Goal: Information Seeking & Learning: Learn about a topic

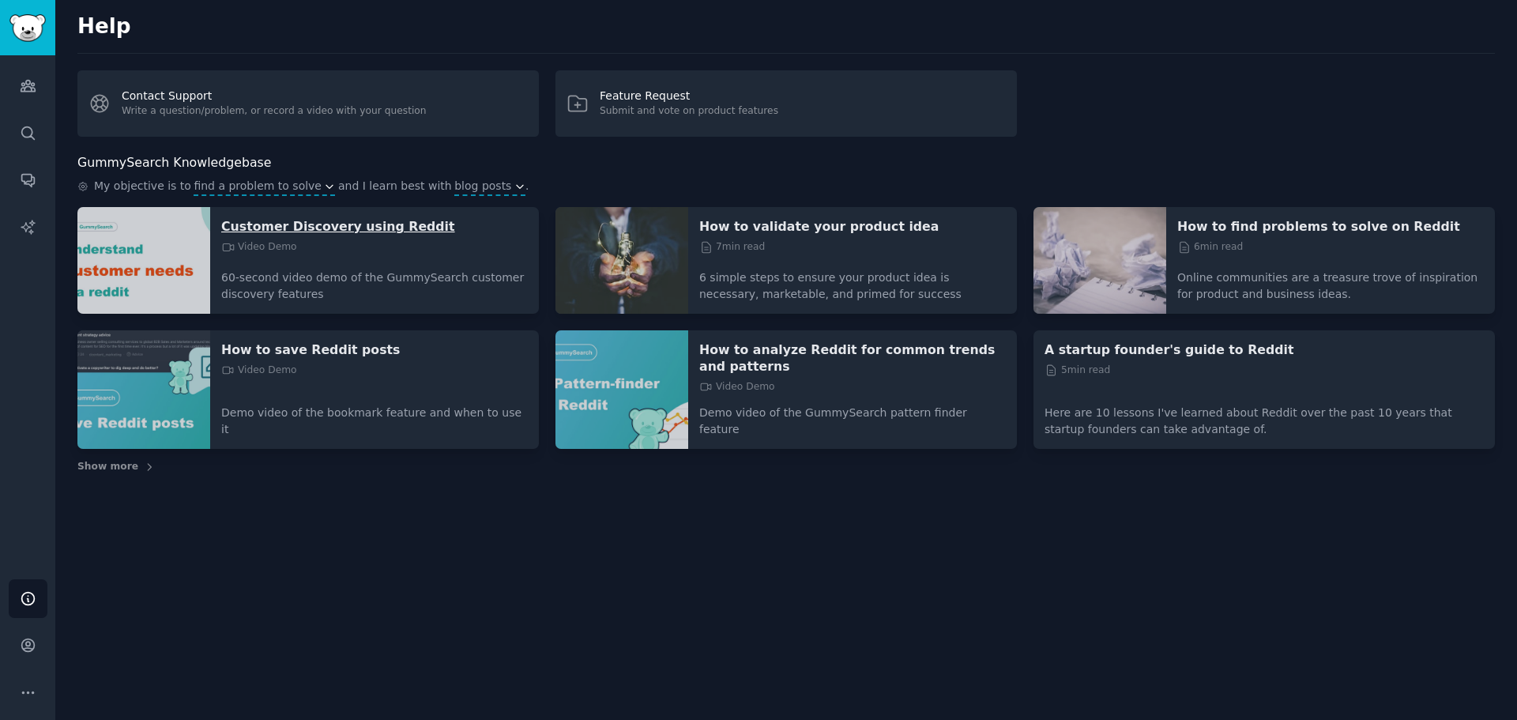
click at [272, 229] on p "Customer Discovery using Reddit" at bounding box center [374, 226] width 307 height 17
click at [1255, 228] on p "How to find problems to solve on Reddit" at bounding box center [1331, 226] width 307 height 17
click at [339, 354] on p "How to save Reddit posts" at bounding box center [374, 349] width 307 height 17
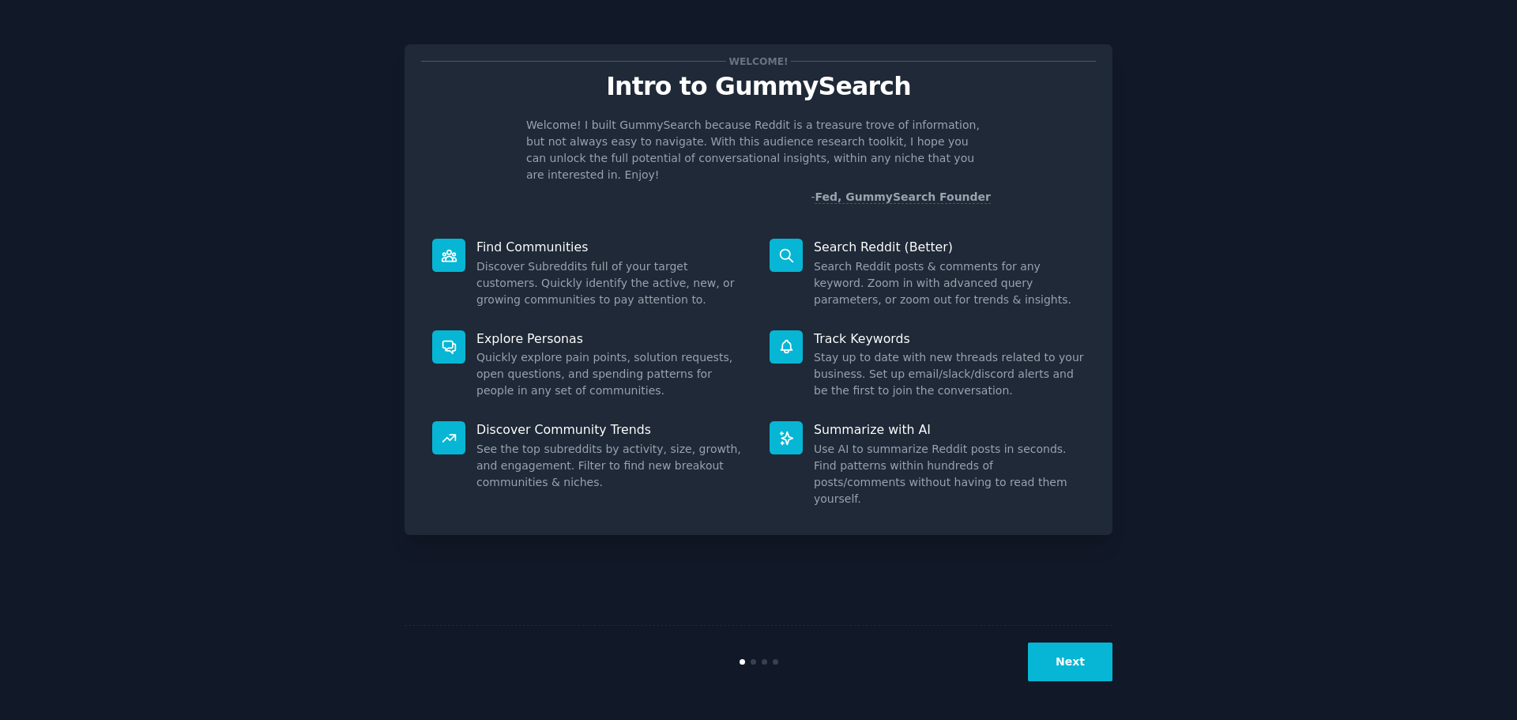
click at [1048, 648] on button "Next" at bounding box center [1070, 662] width 85 height 39
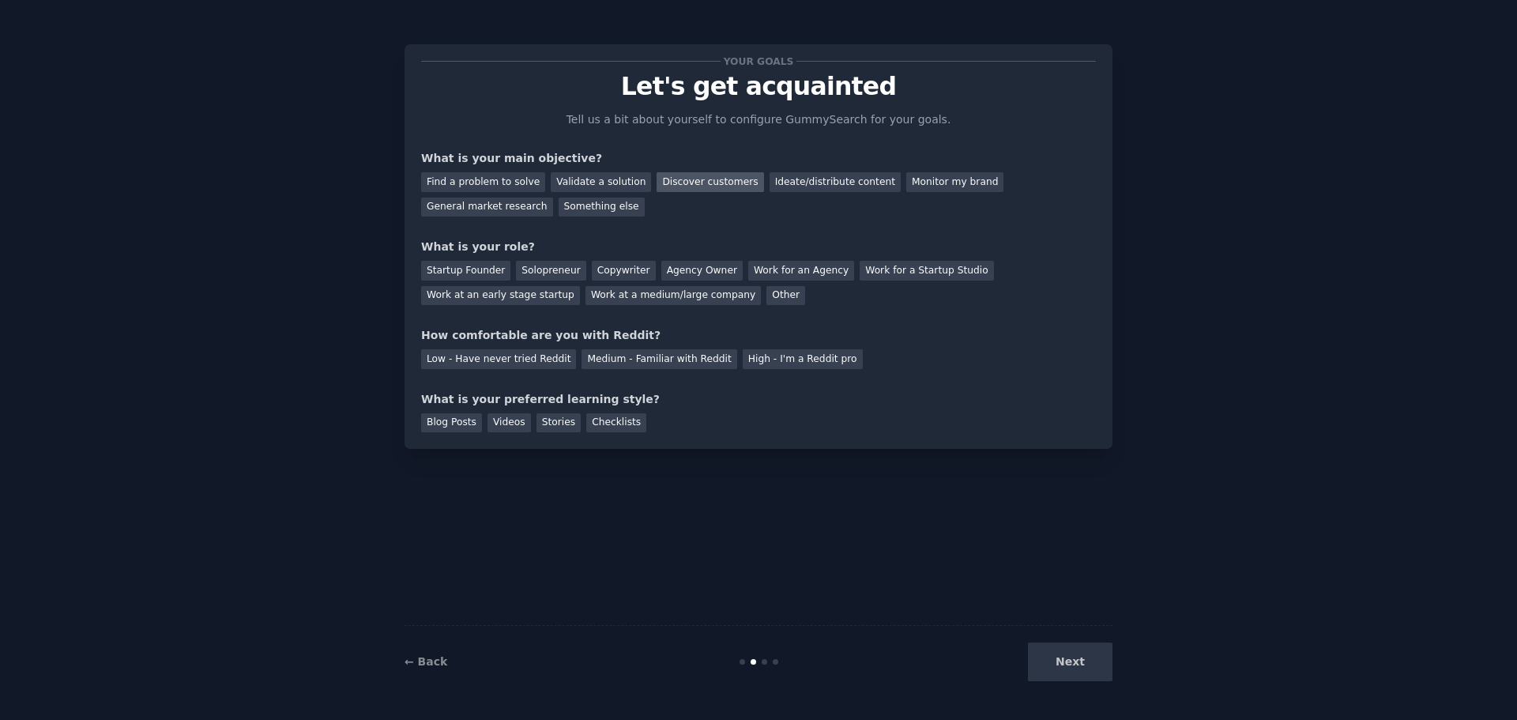
click at [686, 187] on div "Discover customers" at bounding box center [710, 182] width 107 height 20
click at [518, 183] on div "Find a problem to solve" at bounding box center [483, 182] width 124 height 20
click at [659, 183] on div "Discover customers" at bounding box center [710, 182] width 107 height 20
click at [553, 265] on div "Solopreneur" at bounding box center [551, 271] width 70 height 20
click at [677, 356] on div "Medium - Familiar with Reddit" at bounding box center [659, 359] width 155 height 20
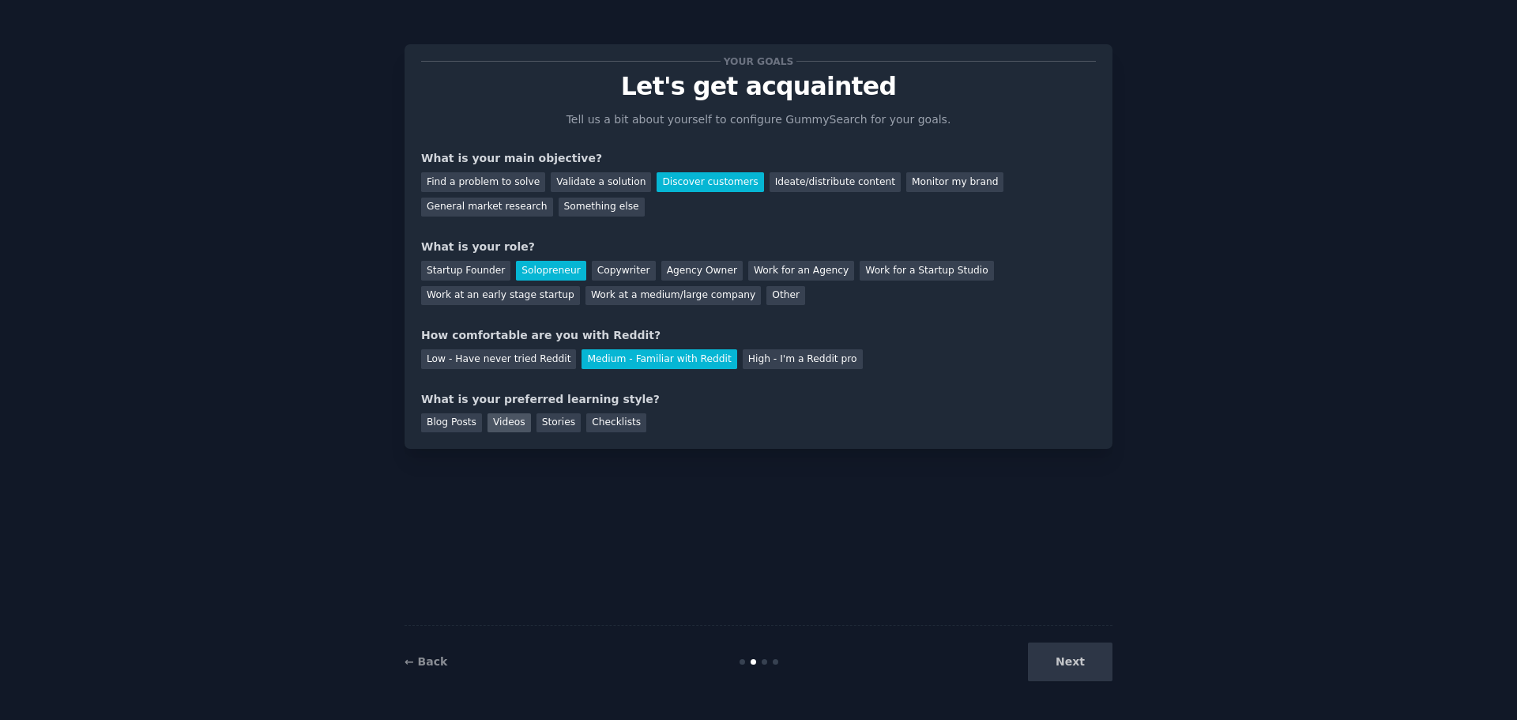
click at [502, 424] on div "Videos" at bounding box center [509, 423] width 43 height 20
click at [1053, 663] on button "Next" at bounding box center [1070, 662] width 85 height 39
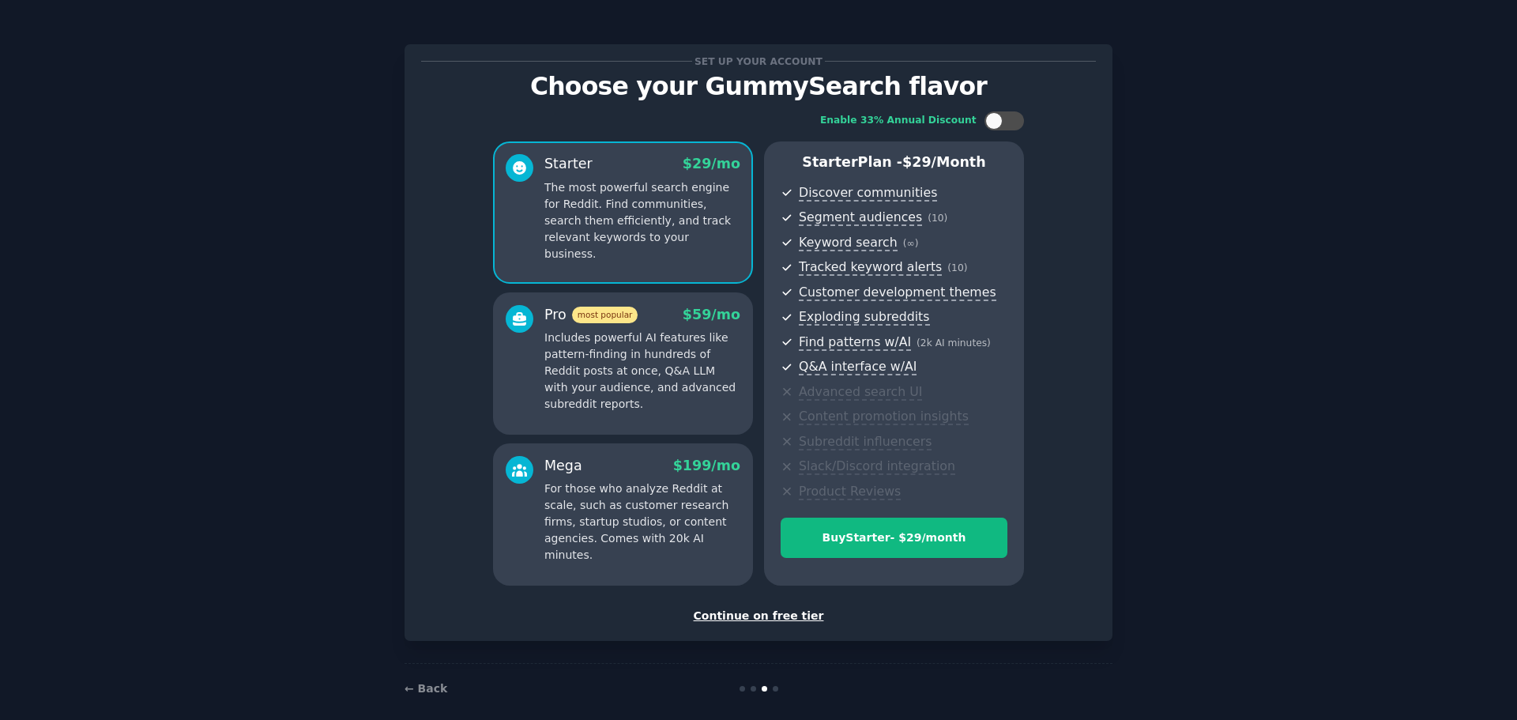
click at [793, 616] on div "Continue on free tier" at bounding box center [758, 616] width 675 height 17
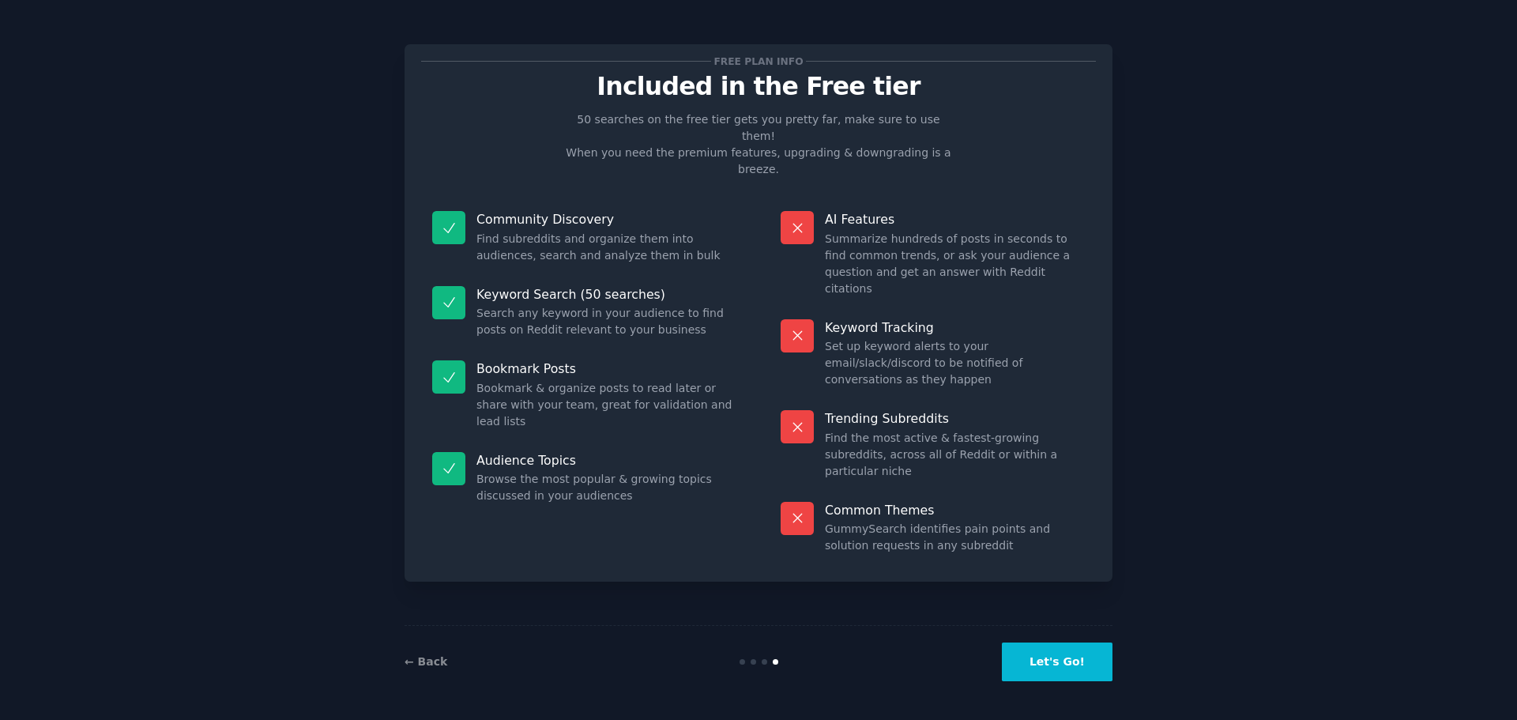
click at [1065, 658] on button "Let's Go!" at bounding box center [1057, 662] width 111 height 39
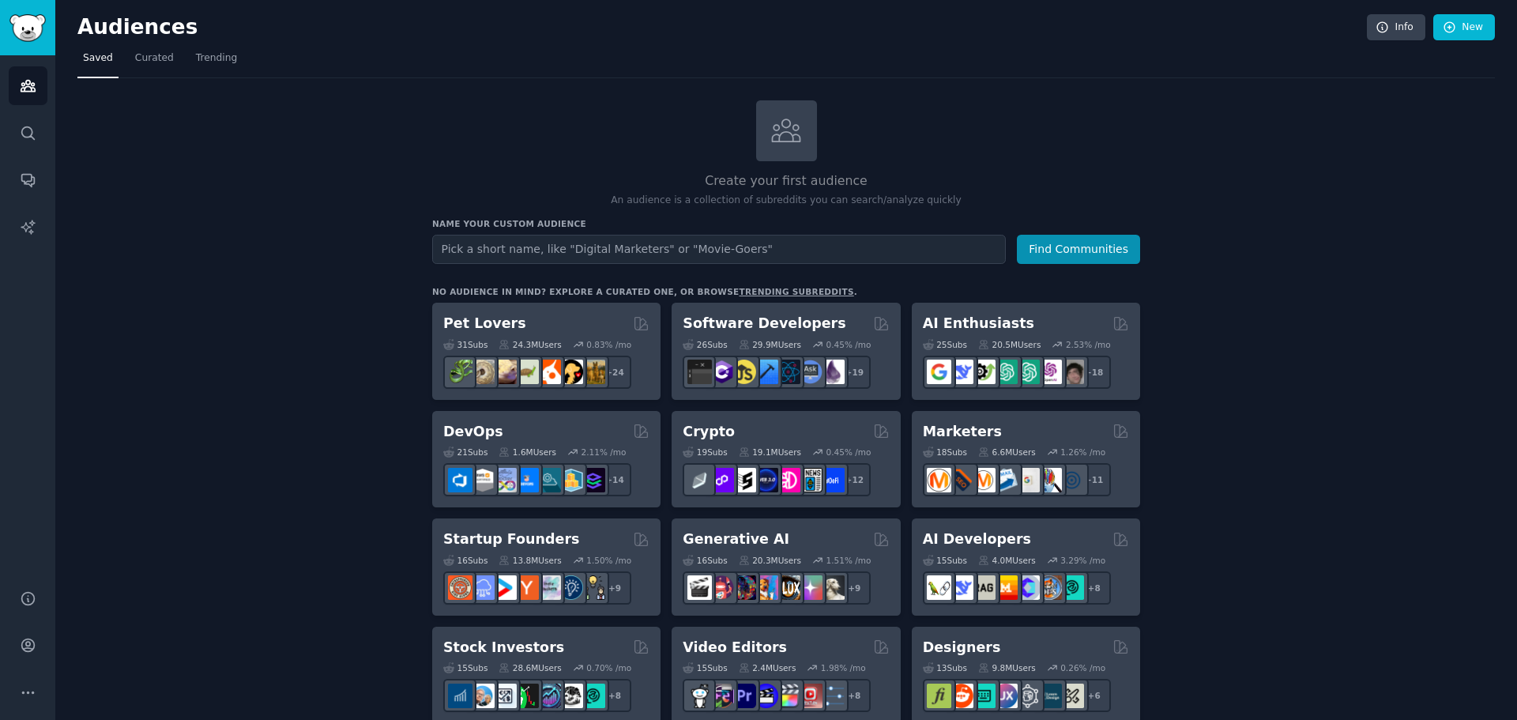
click at [666, 250] on input "text" at bounding box center [719, 249] width 574 height 29
type input "S"
type input "Business Loans"
click at [1037, 255] on button "Find Communities" at bounding box center [1078, 249] width 123 height 29
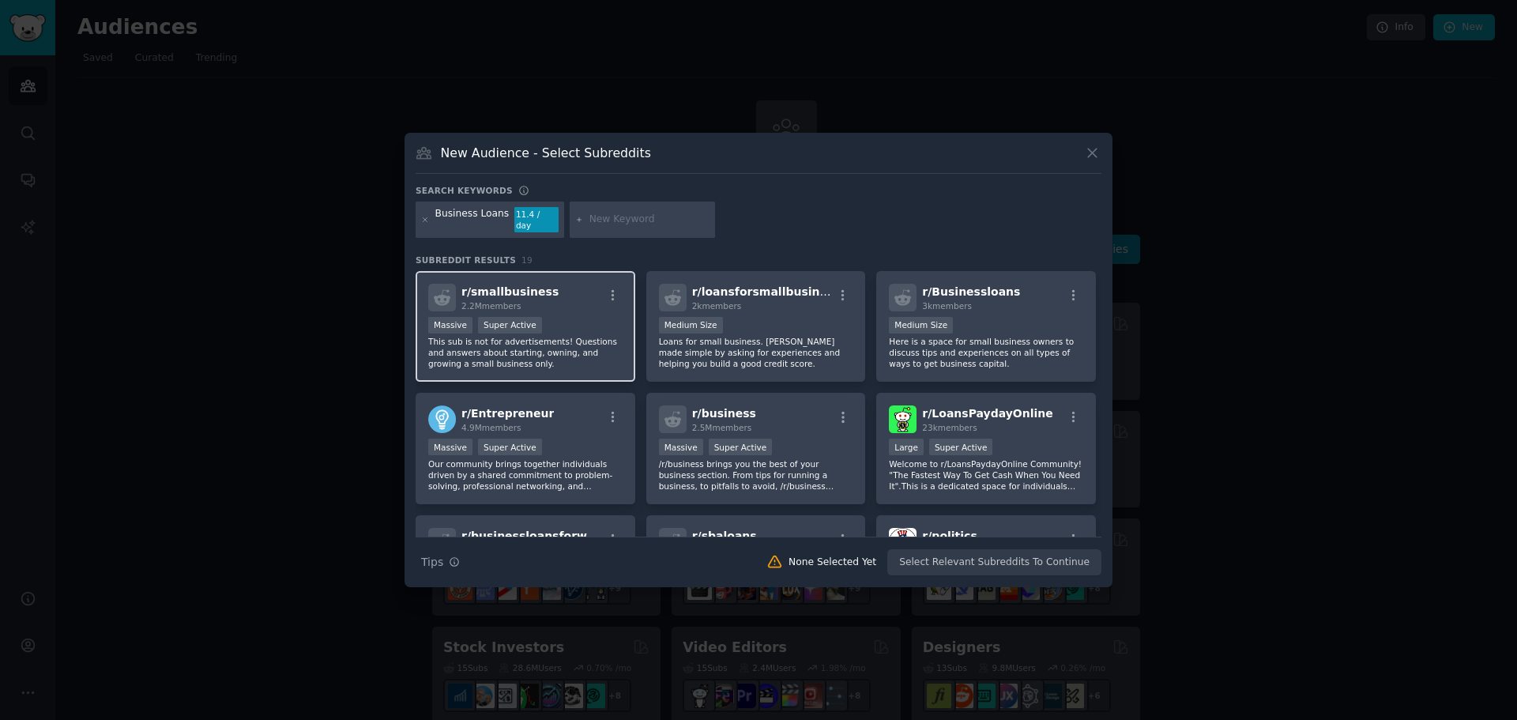
click at [583, 352] on p "This sub is not for advertisements! Questions and answers about starting, ownin…" at bounding box center [525, 352] width 194 height 33
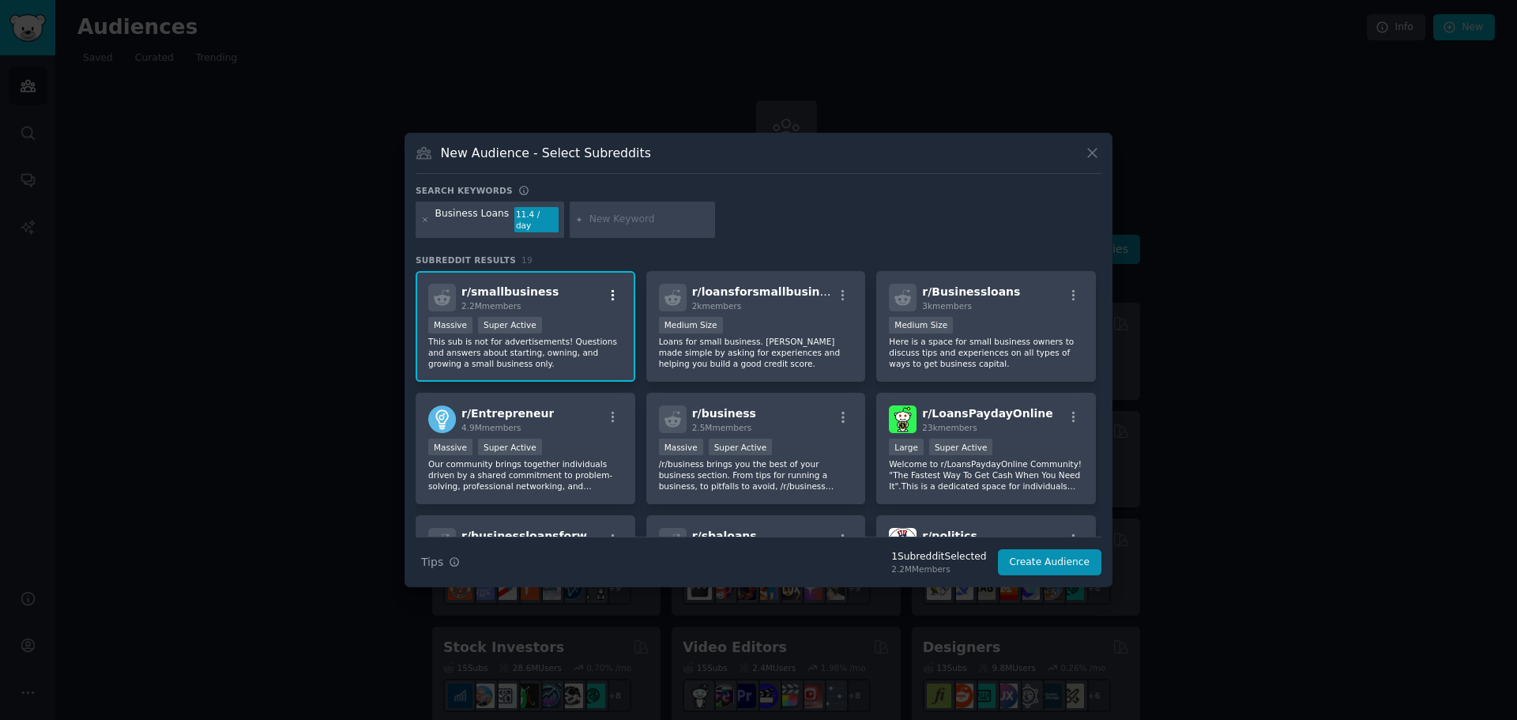
click at [612, 291] on icon "button" at bounding box center [613, 295] width 14 height 14
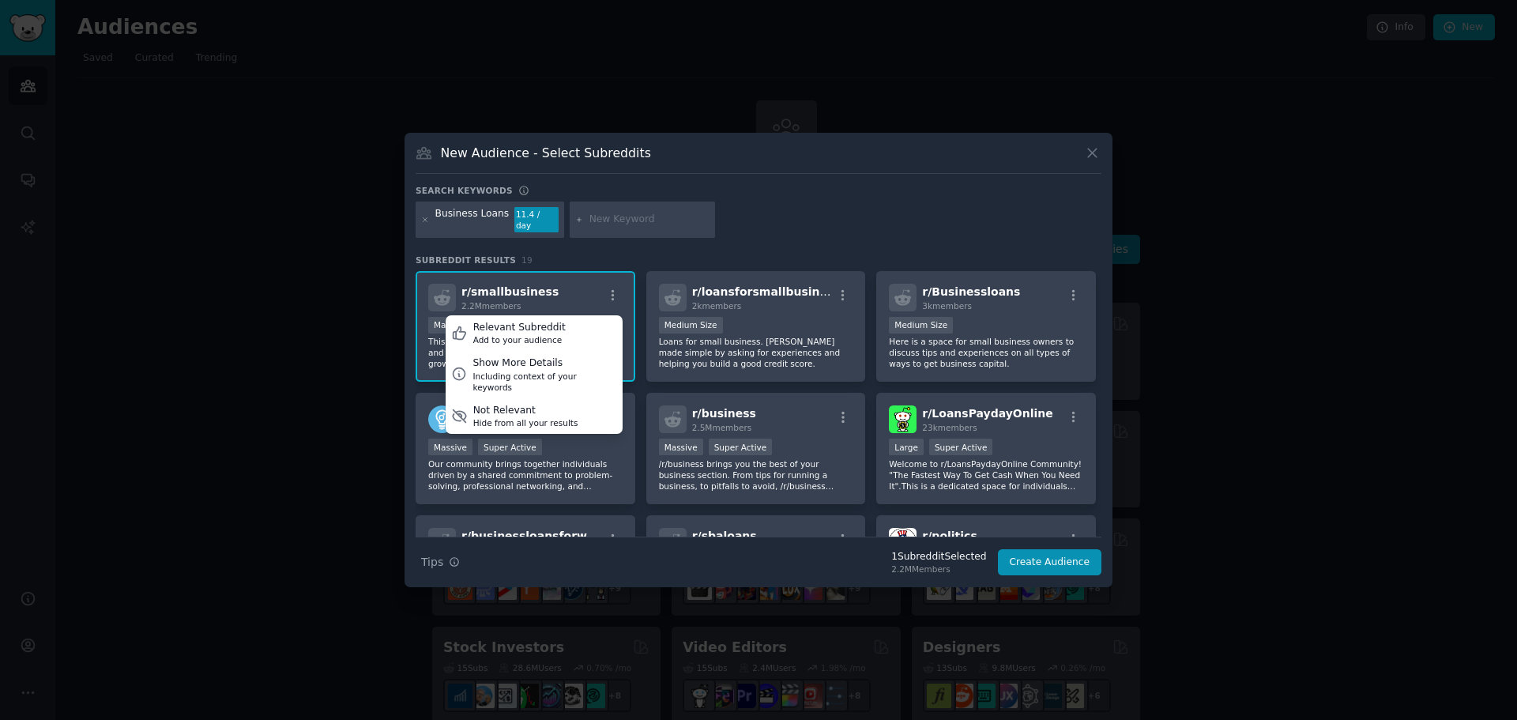
click at [626, 327] on div "r/ smallbusiness 2.2M members Relevant Subreddit Add to your audience Show More…" at bounding box center [526, 326] width 220 height 111
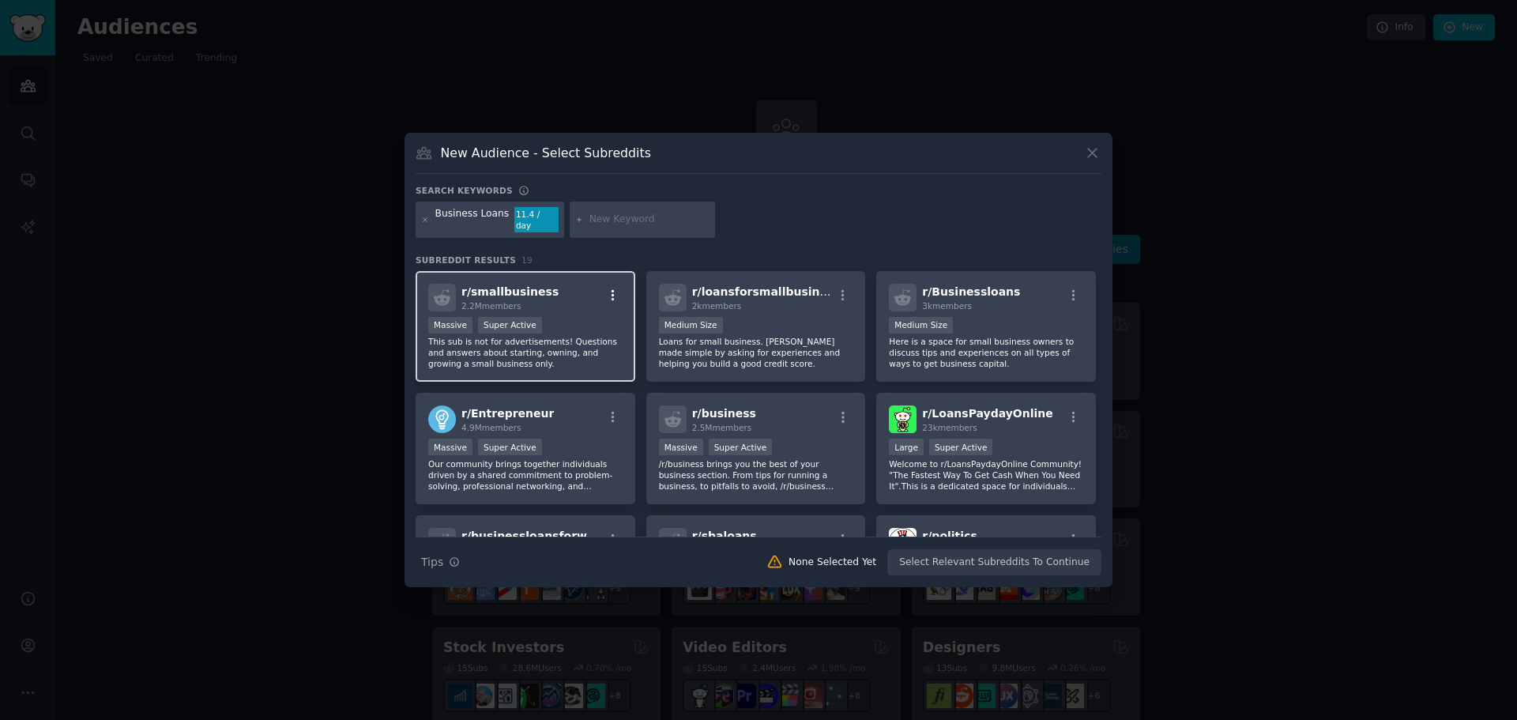
click at [611, 288] on icon "button" at bounding box center [613, 295] width 14 height 14
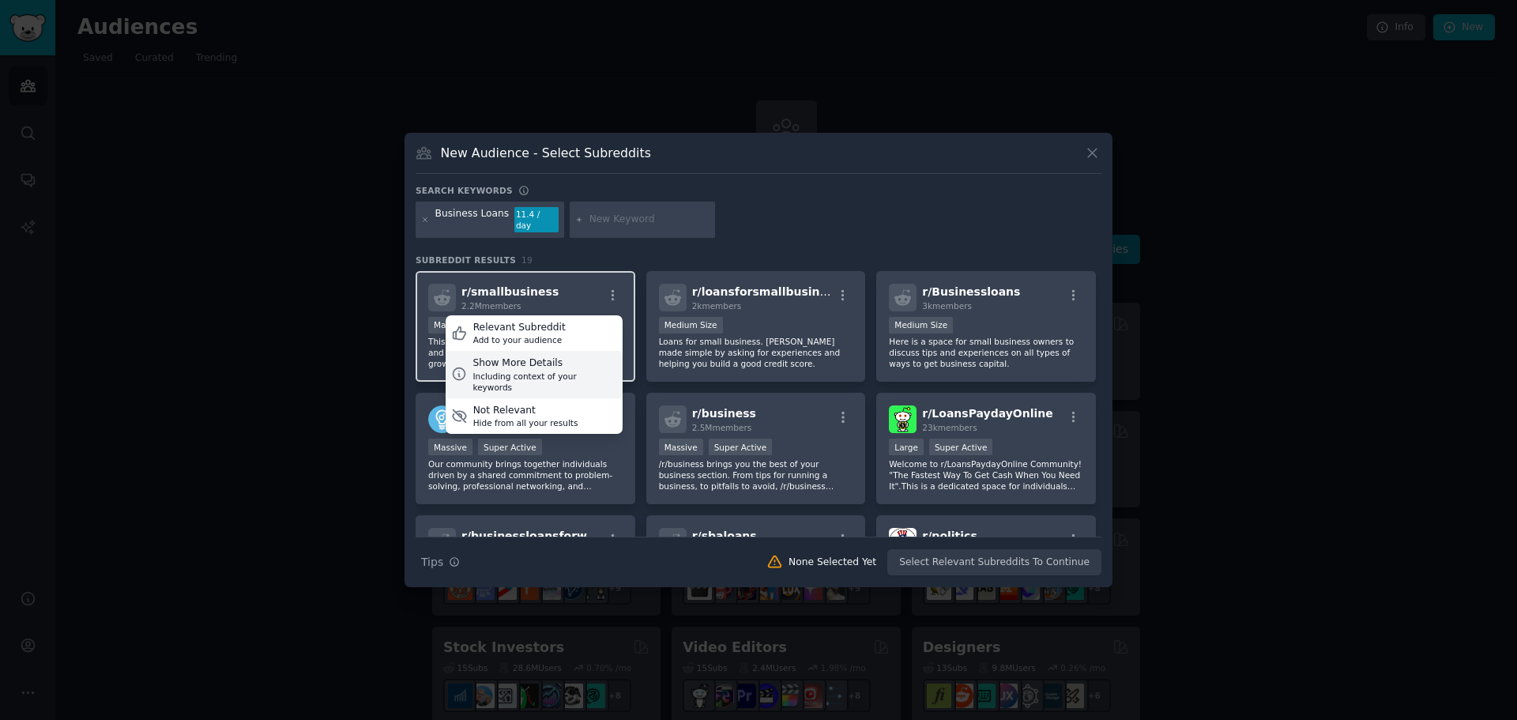
click at [582, 356] on div "Show More Details" at bounding box center [545, 363] width 144 height 14
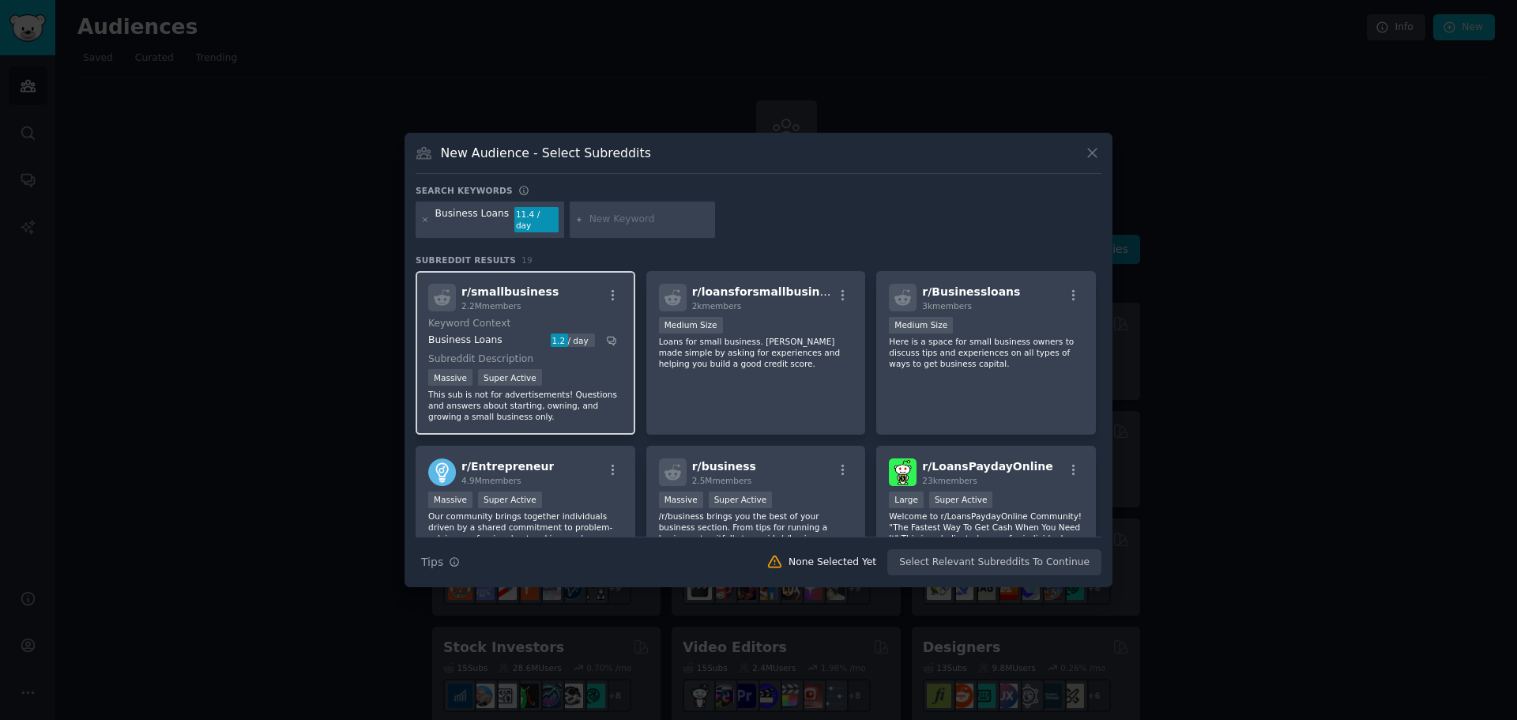
click at [518, 288] on span "r/ smallbusiness" at bounding box center [510, 291] width 97 height 13
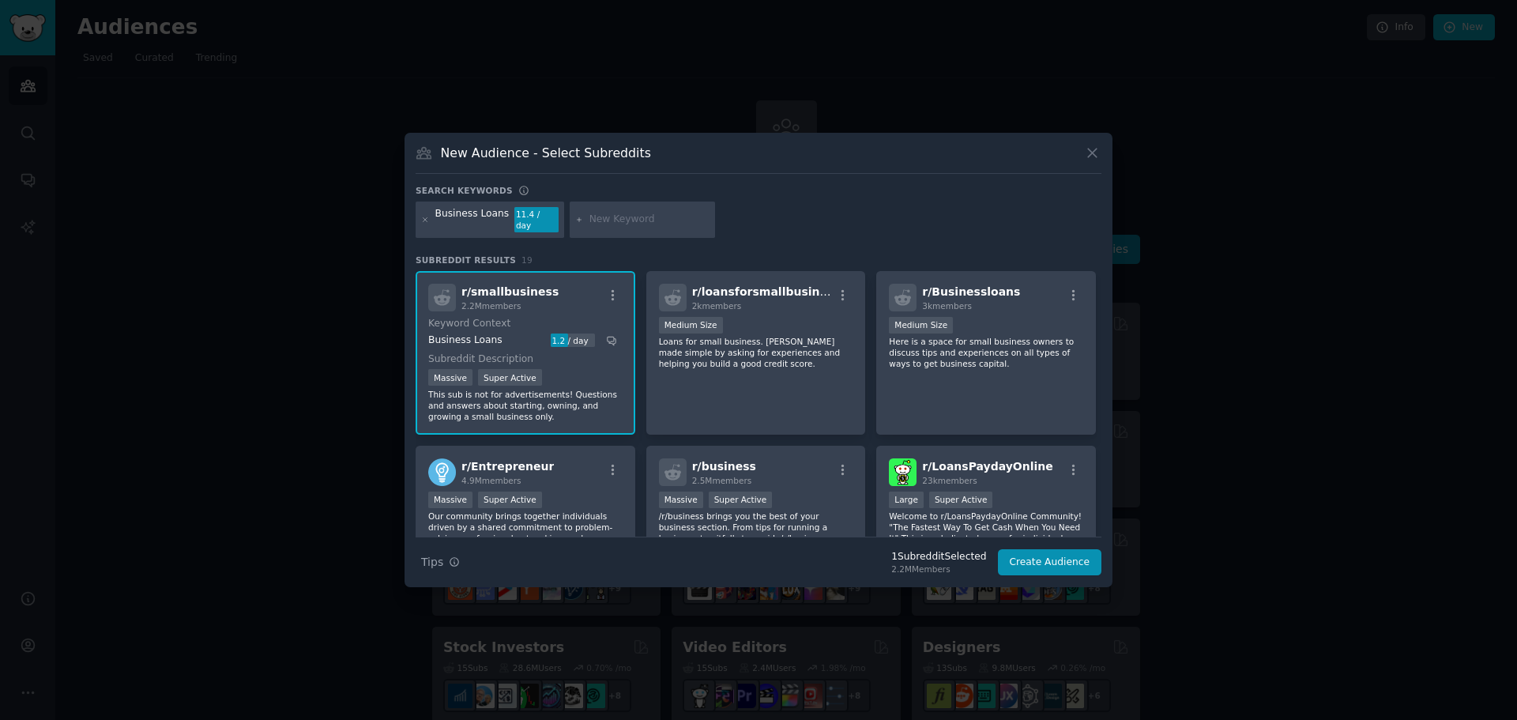
click at [518, 288] on span "r/ smallbusiness" at bounding box center [510, 291] width 97 height 13
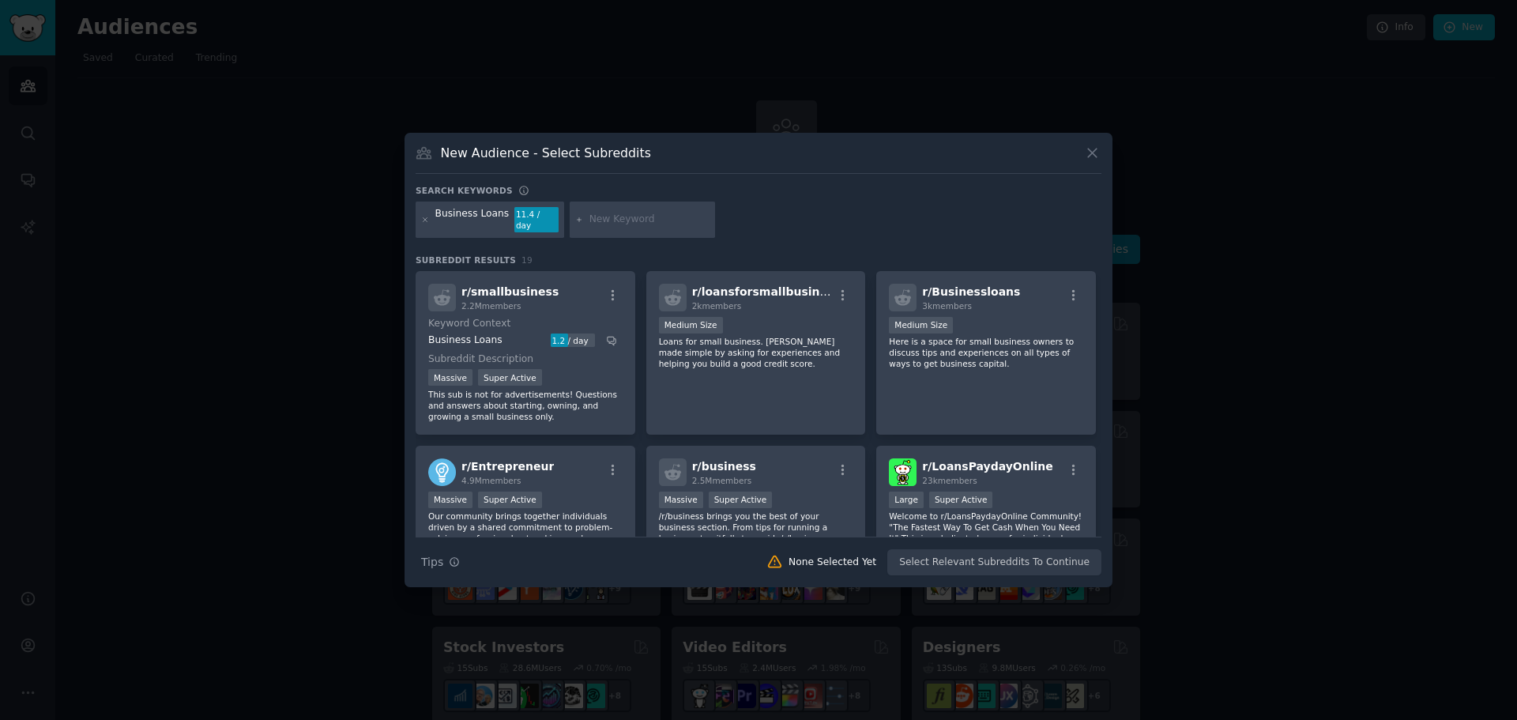
click at [481, 214] on div "Business Loans" at bounding box center [472, 219] width 74 height 25
click at [498, 220] on div "Business Loans" at bounding box center [472, 219] width 74 height 25
click at [424, 220] on div at bounding box center [425, 219] width 9 height 25
click at [426, 218] on icon at bounding box center [425, 220] width 9 height 9
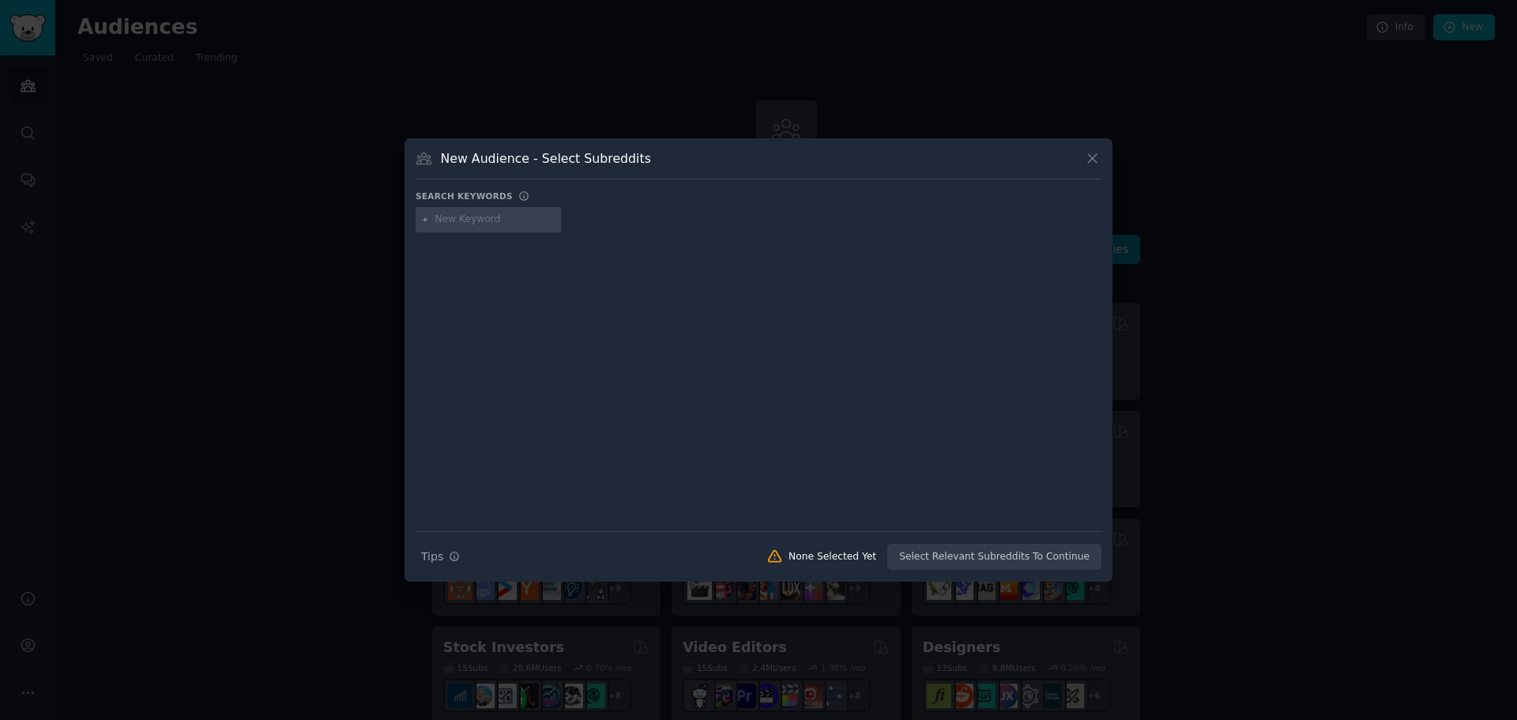
click at [459, 227] on div at bounding box center [488, 219] width 145 height 25
click at [459, 224] on input "text" at bounding box center [495, 220] width 120 height 14
type input "Business Loan"
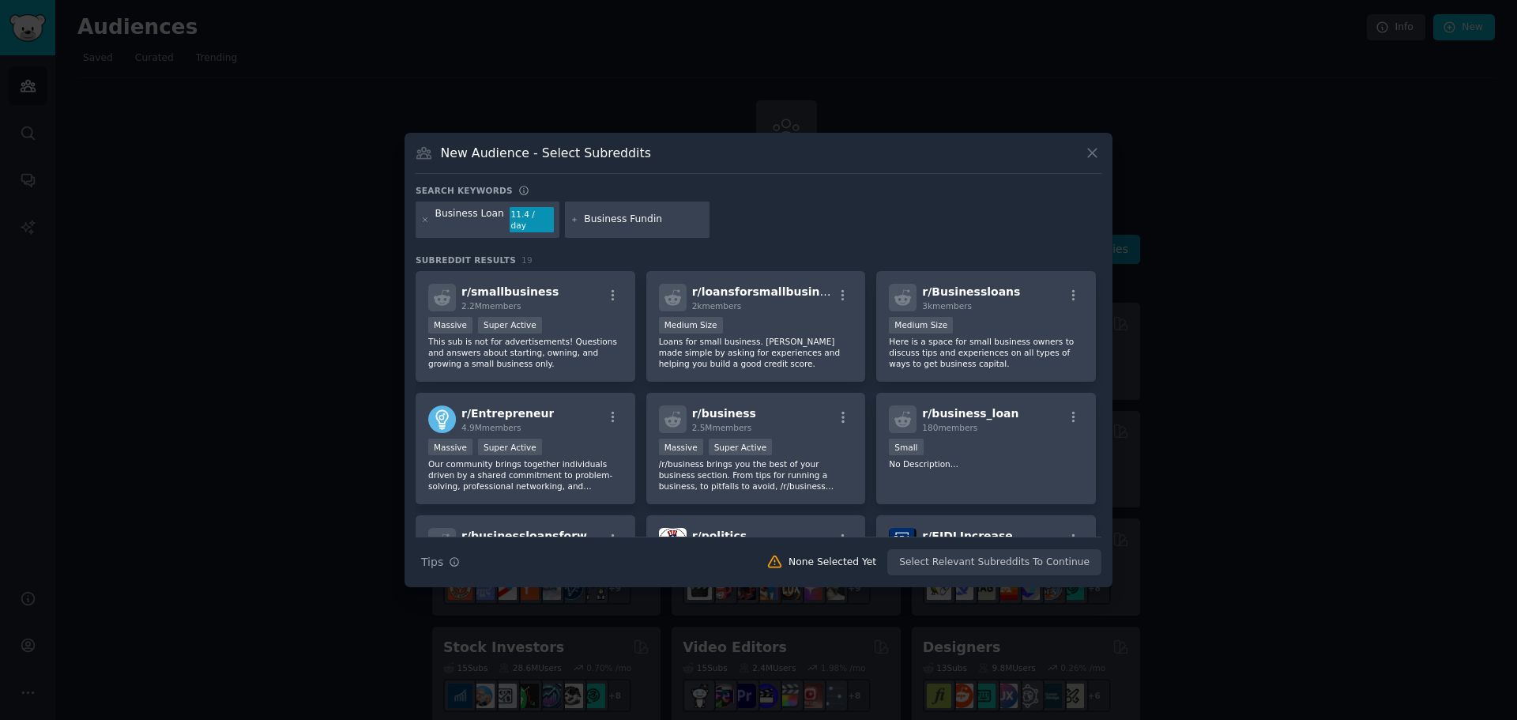
type input "Business Funding"
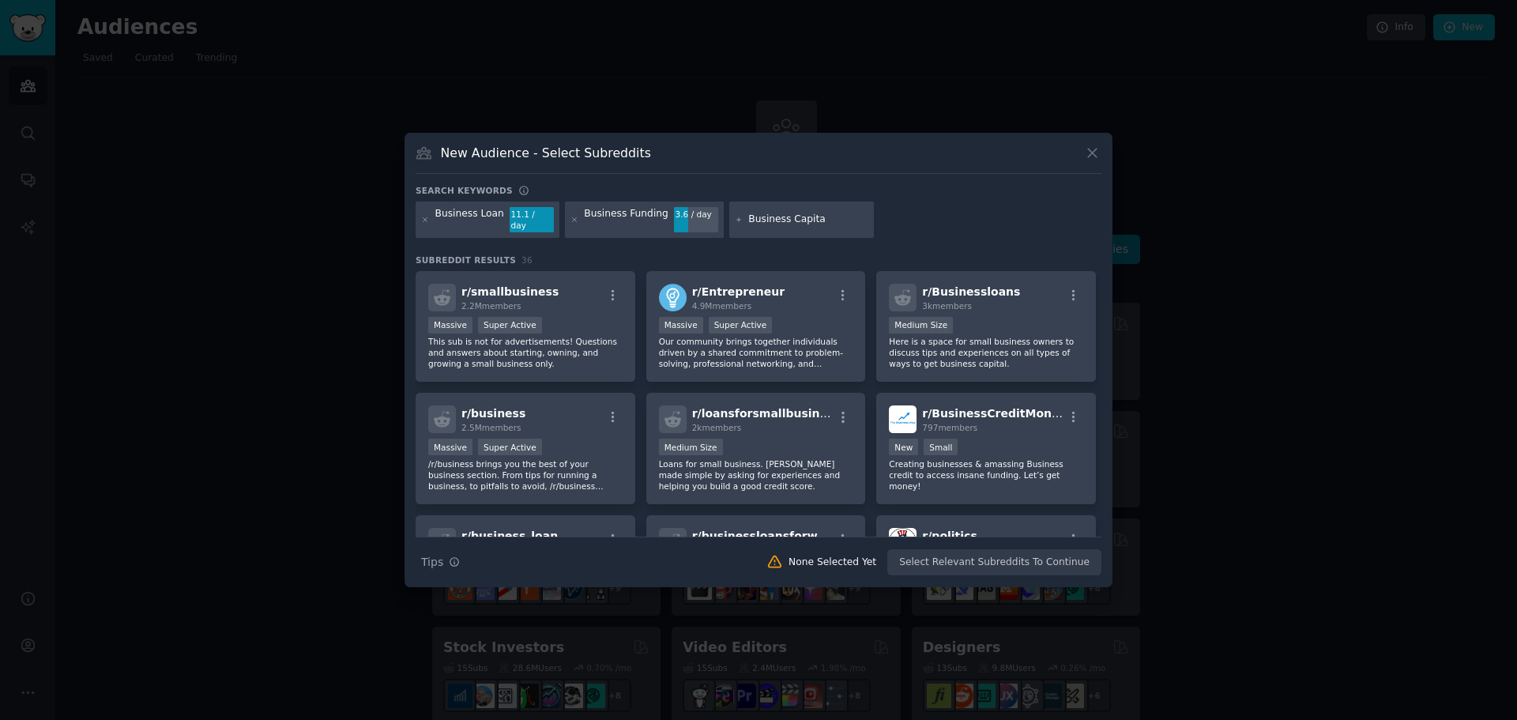
type input "Business Capital"
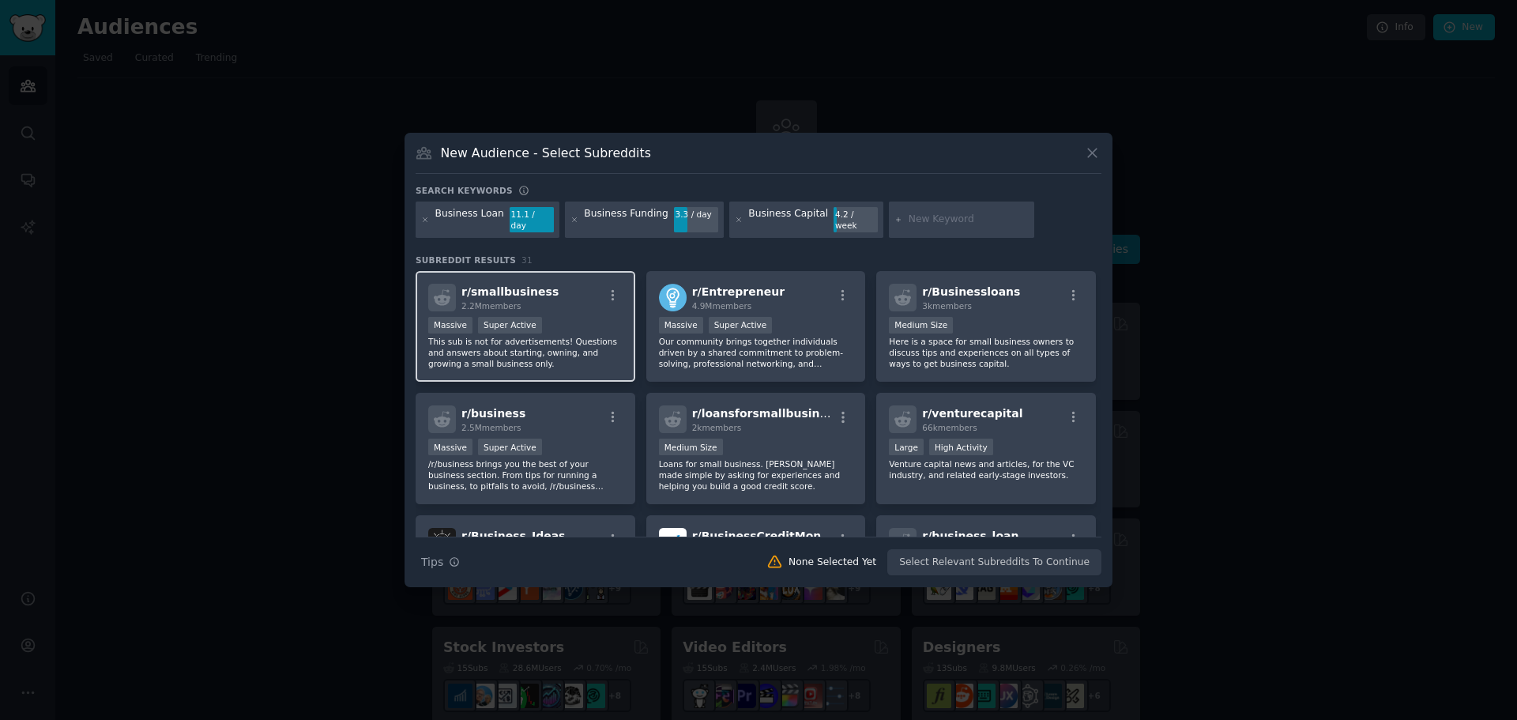
click at [569, 318] on div "Massive Super Active" at bounding box center [525, 327] width 194 height 20
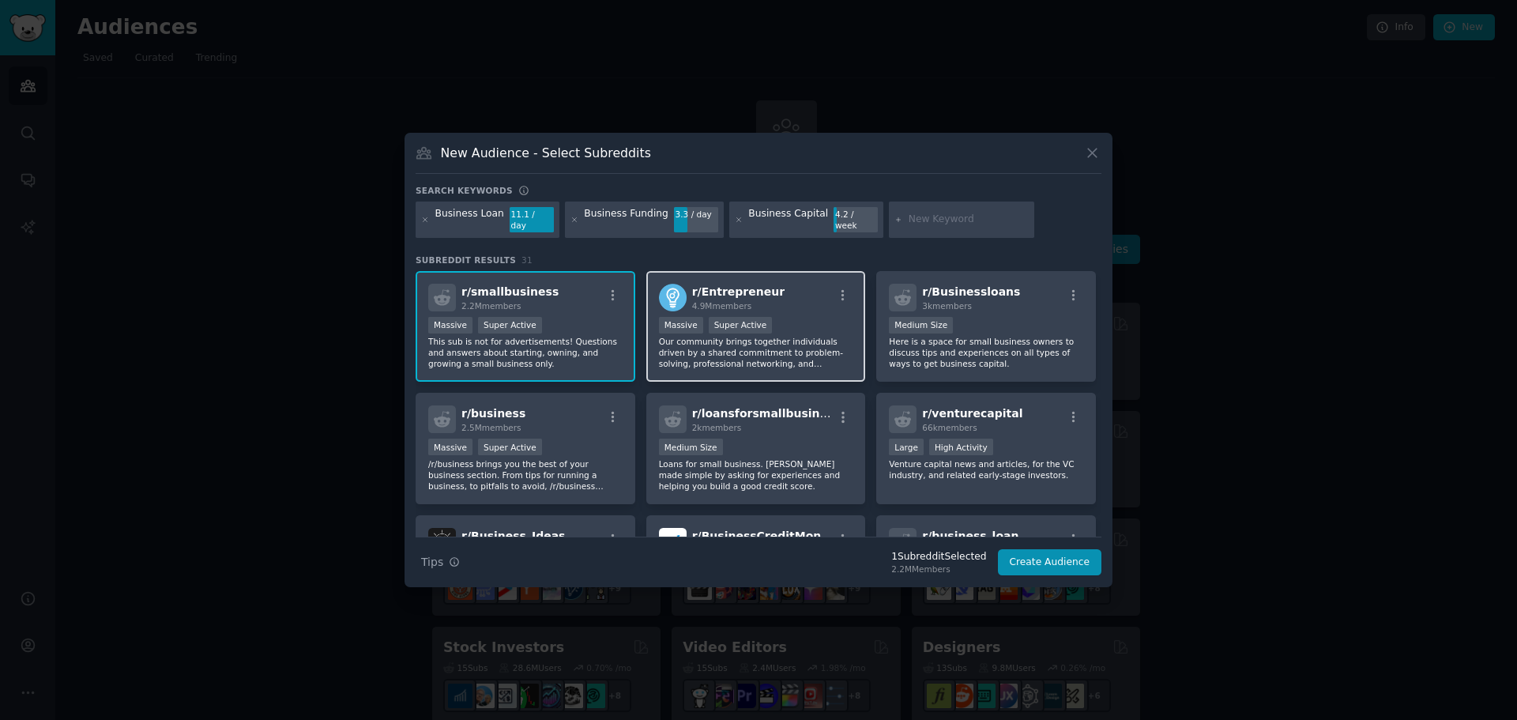
click at [738, 356] on p "Our community brings together individuals driven by a shared commitment to prob…" at bounding box center [756, 352] width 194 height 33
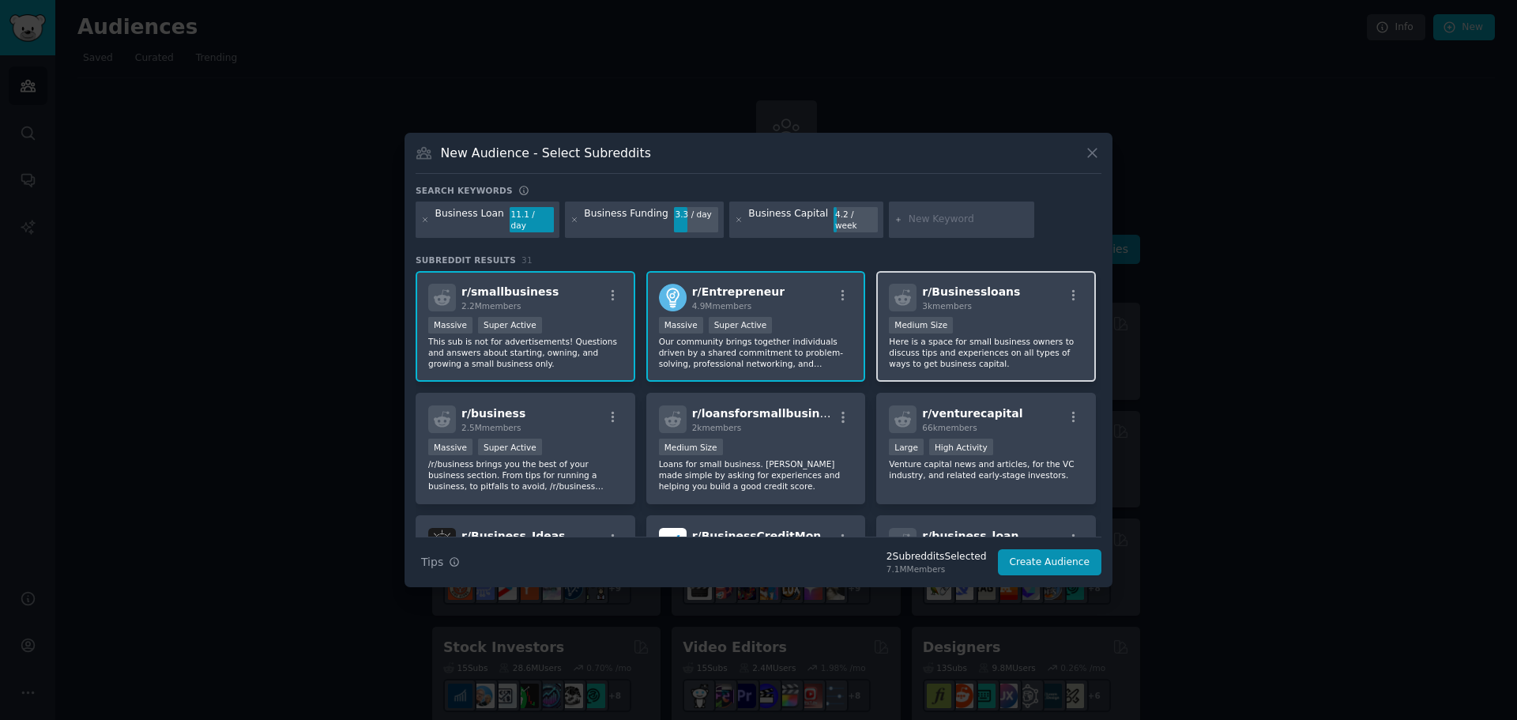
click at [918, 348] on p "Here is a space for small business owners to discuss tips and experiences on al…" at bounding box center [986, 352] width 194 height 33
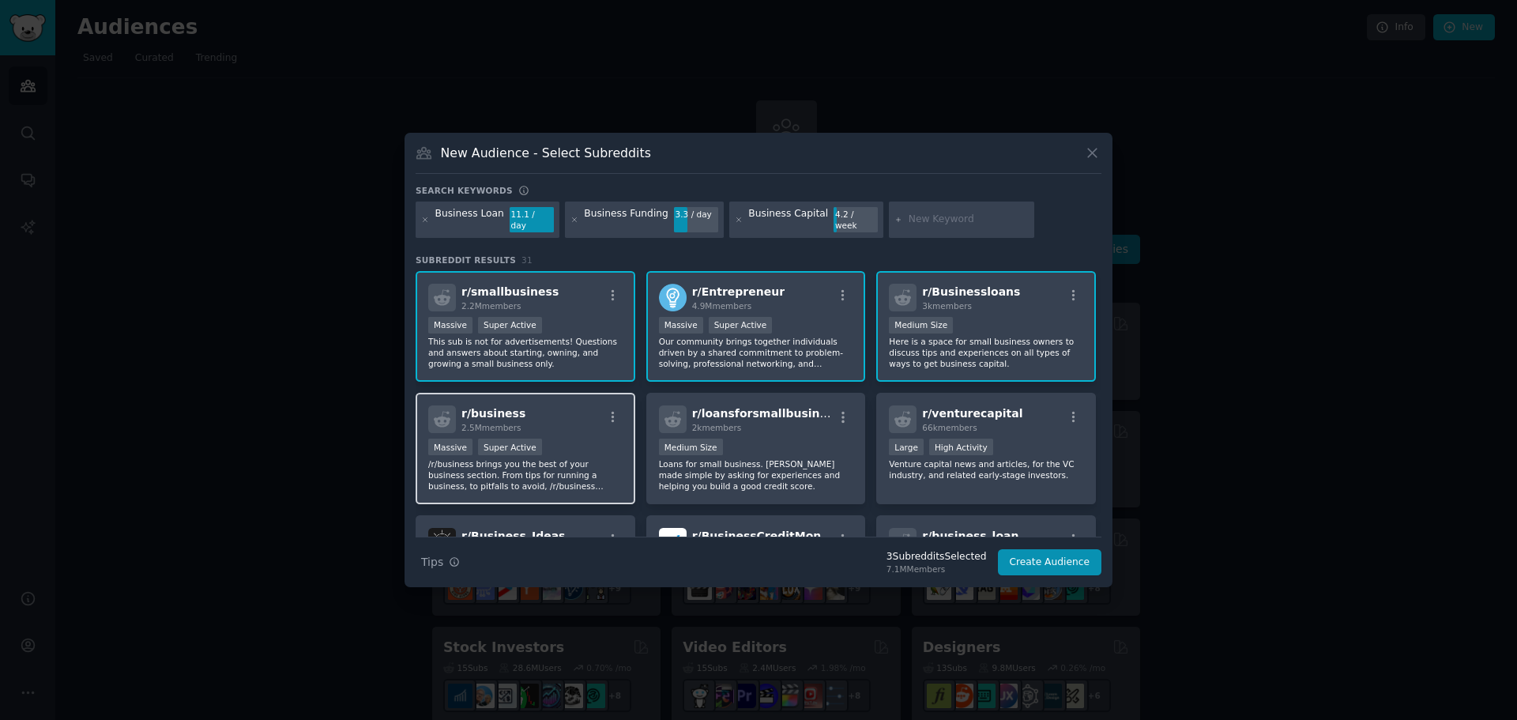
click at [581, 461] on p "/r/business brings you the best of your business section. From tips for running…" at bounding box center [525, 474] width 194 height 33
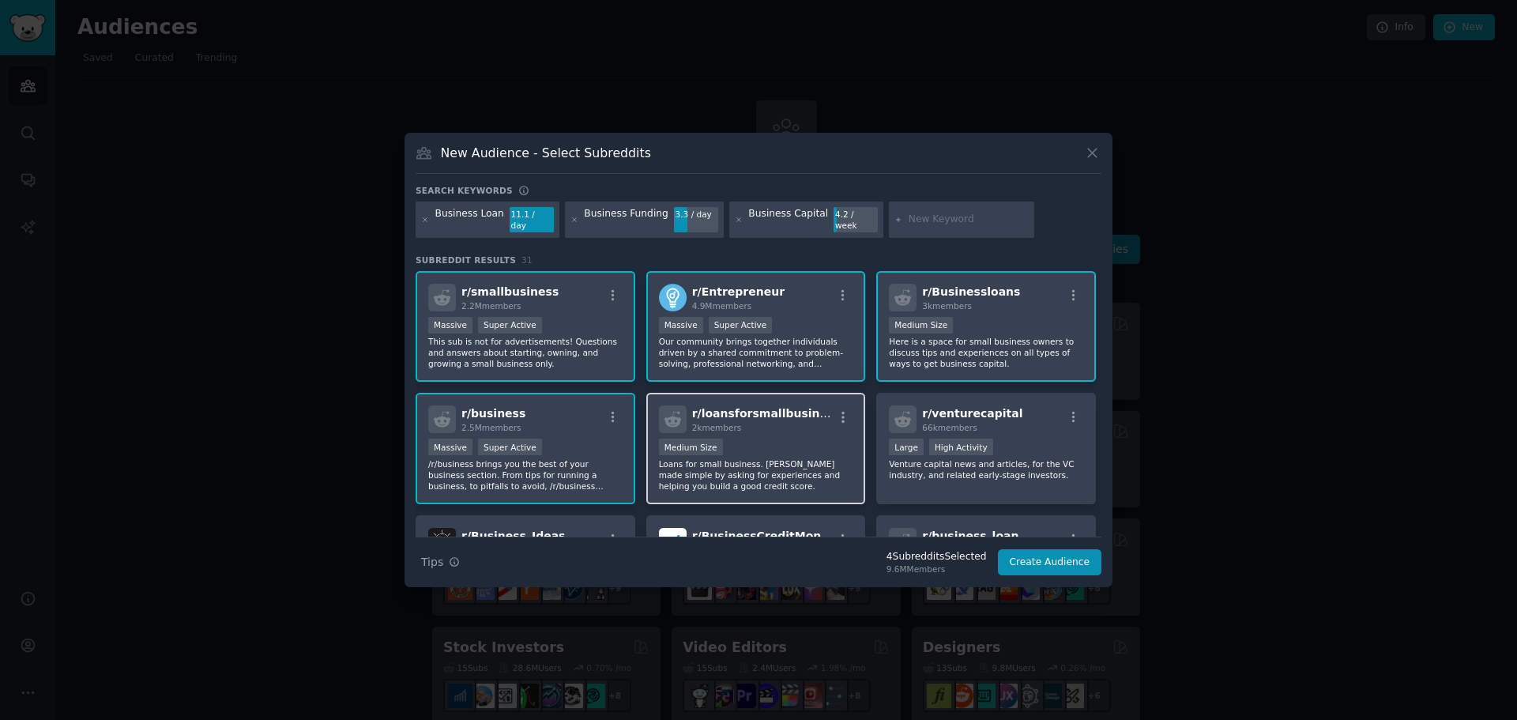
click at [752, 470] on p "Loans for small business. [PERSON_NAME] made simple by asking for experiences a…" at bounding box center [756, 474] width 194 height 33
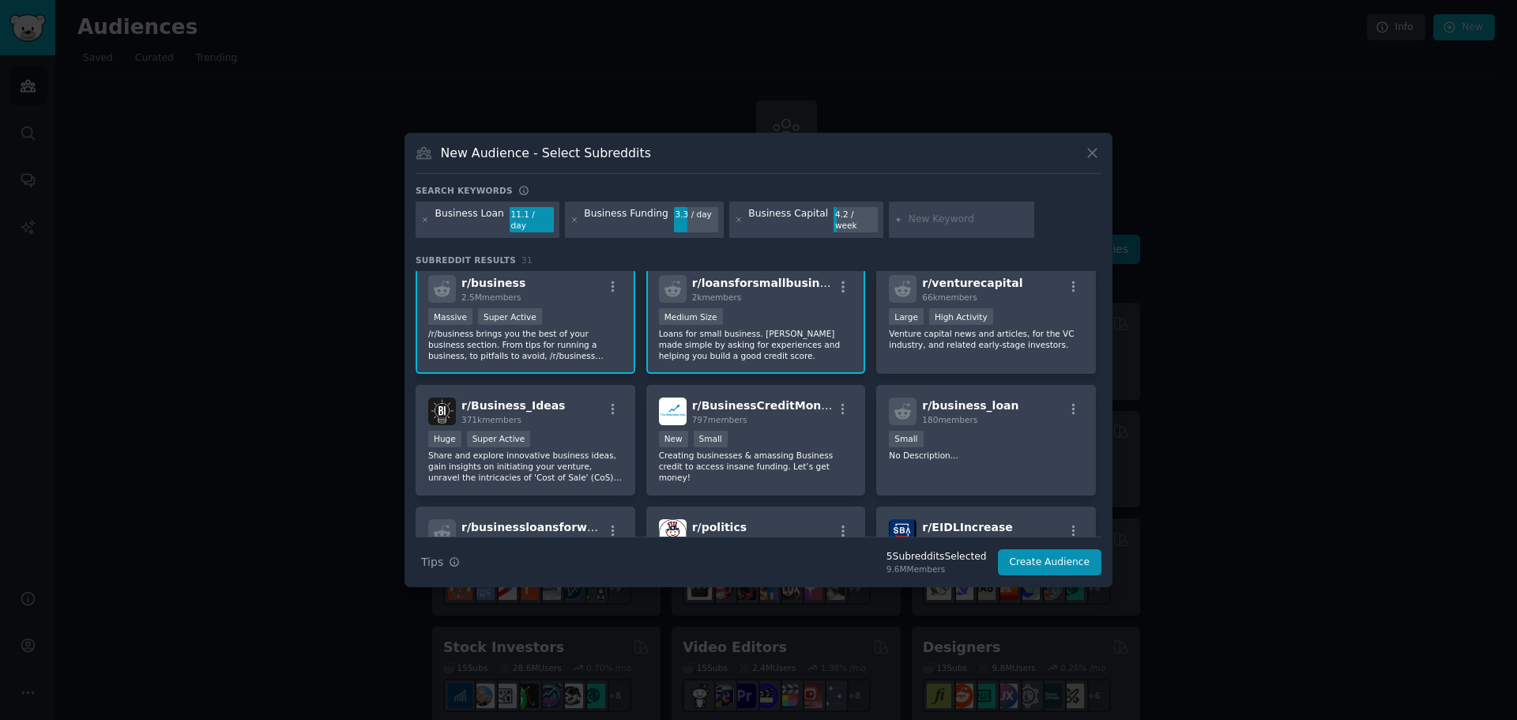
scroll to position [158, 0]
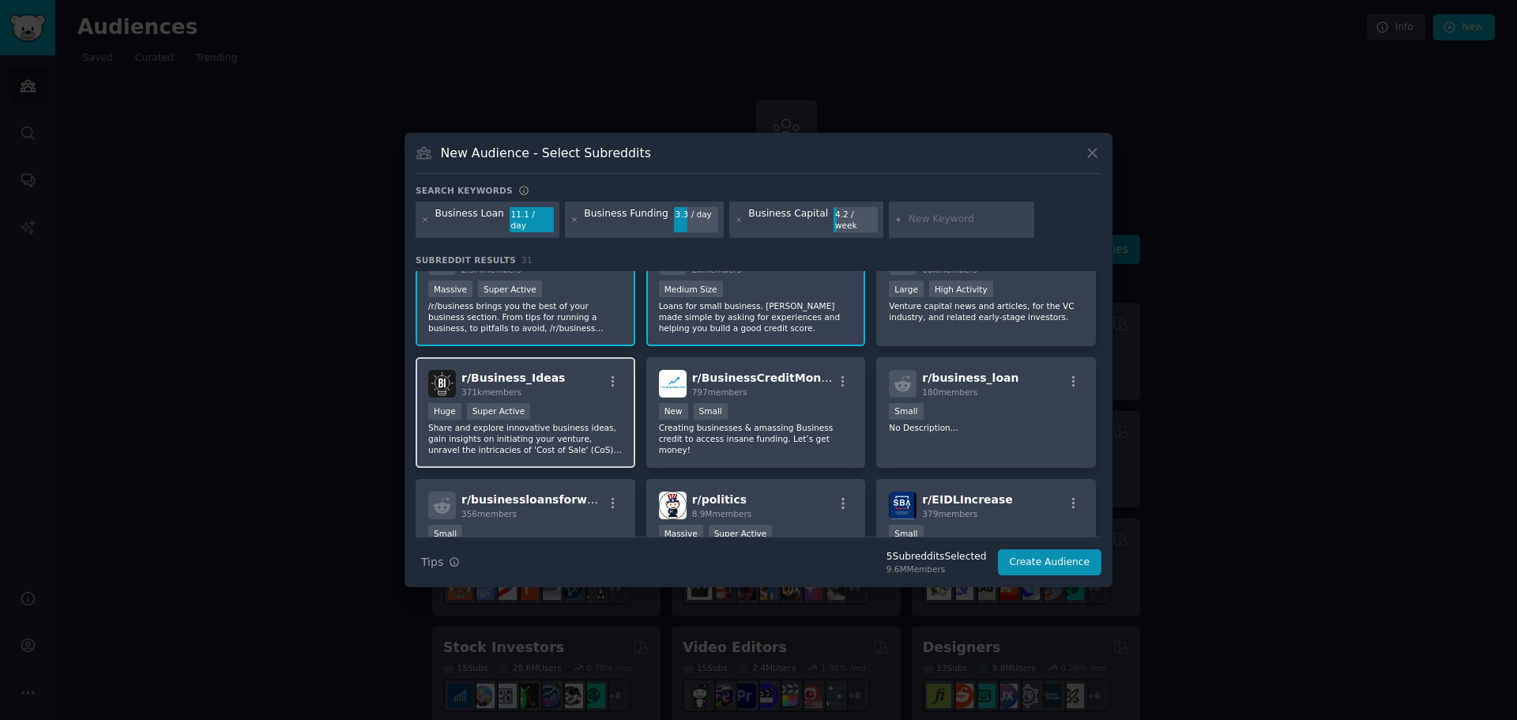
click at [534, 439] on p "Share and explore innovative business ideas, gain insights on initiating your v…" at bounding box center [525, 438] width 194 height 33
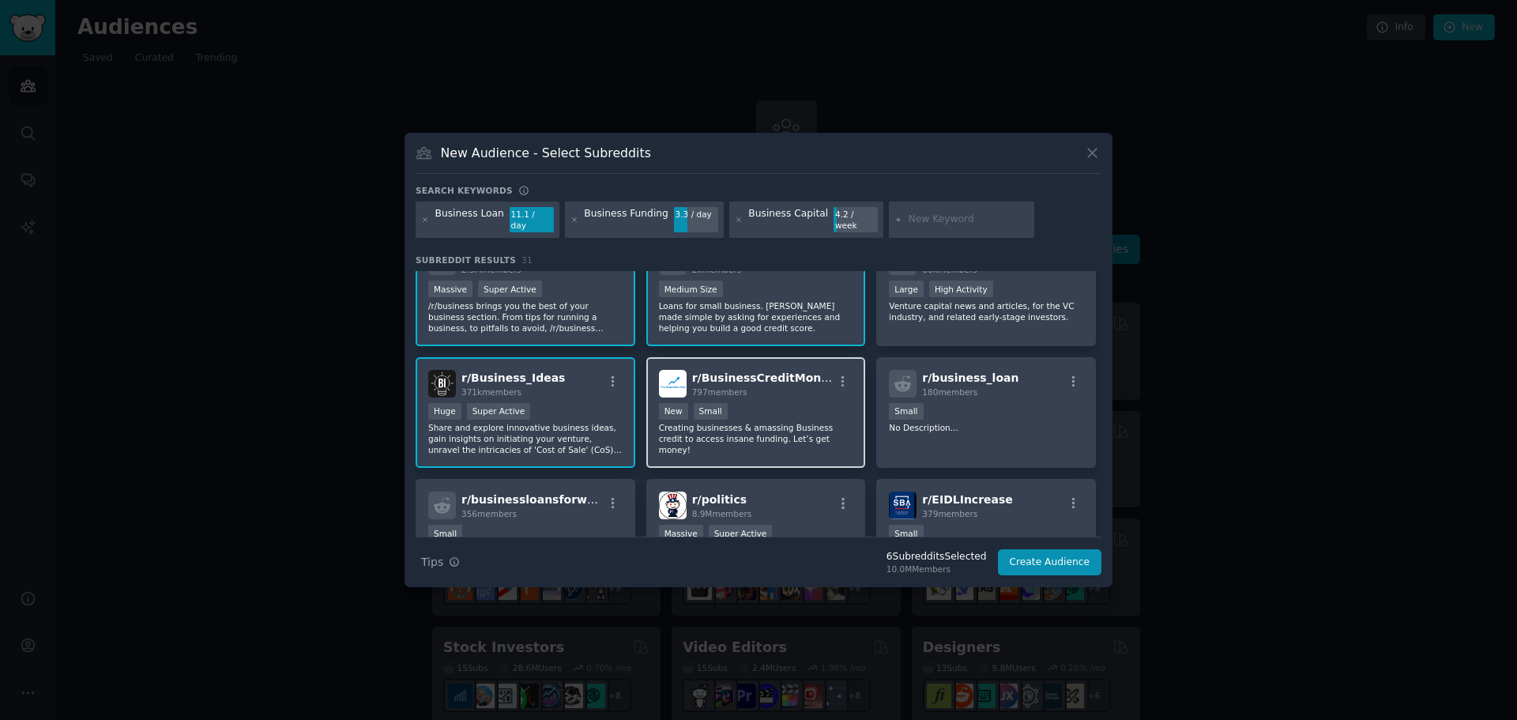
click at [730, 445] on div "r/ BusinessCreditMoney 797 members New Small Creating businesses & amassing Bus…" at bounding box center [756, 412] width 220 height 111
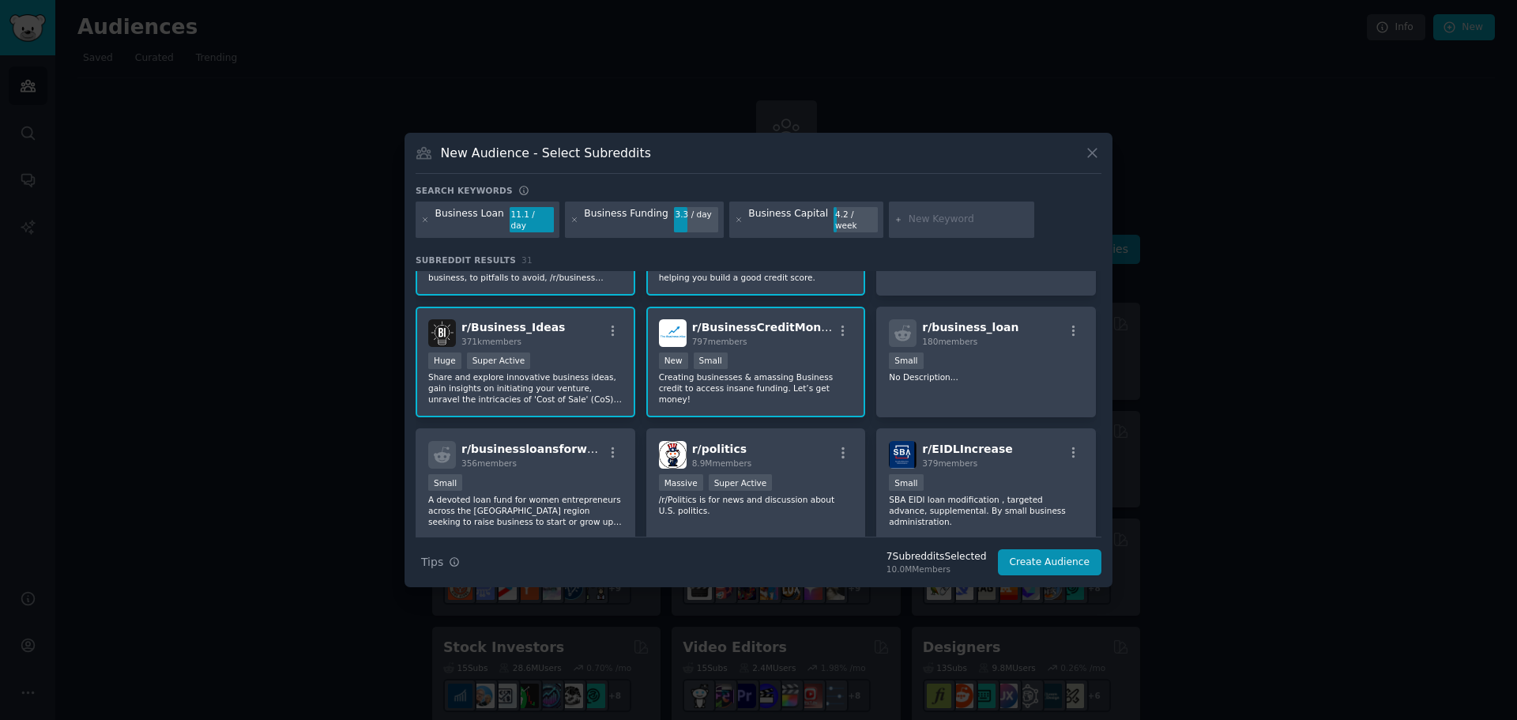
scroll to position [237, 0]
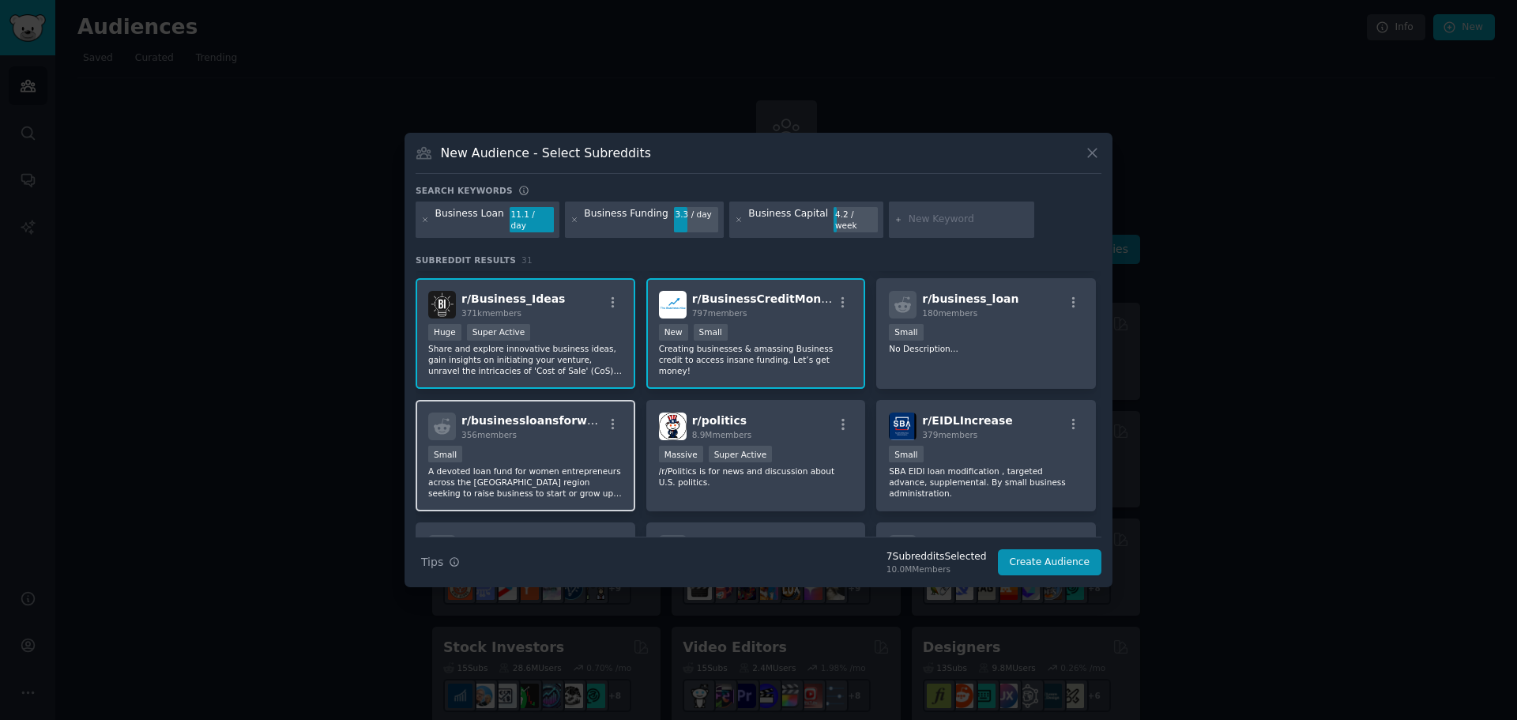
click at [585, 478] on p "A devoted loan fund for women entrepreneurs across the [GEOGRAPHIC_DATA] region…" at bounding box center [525, 481] width 194 height 33
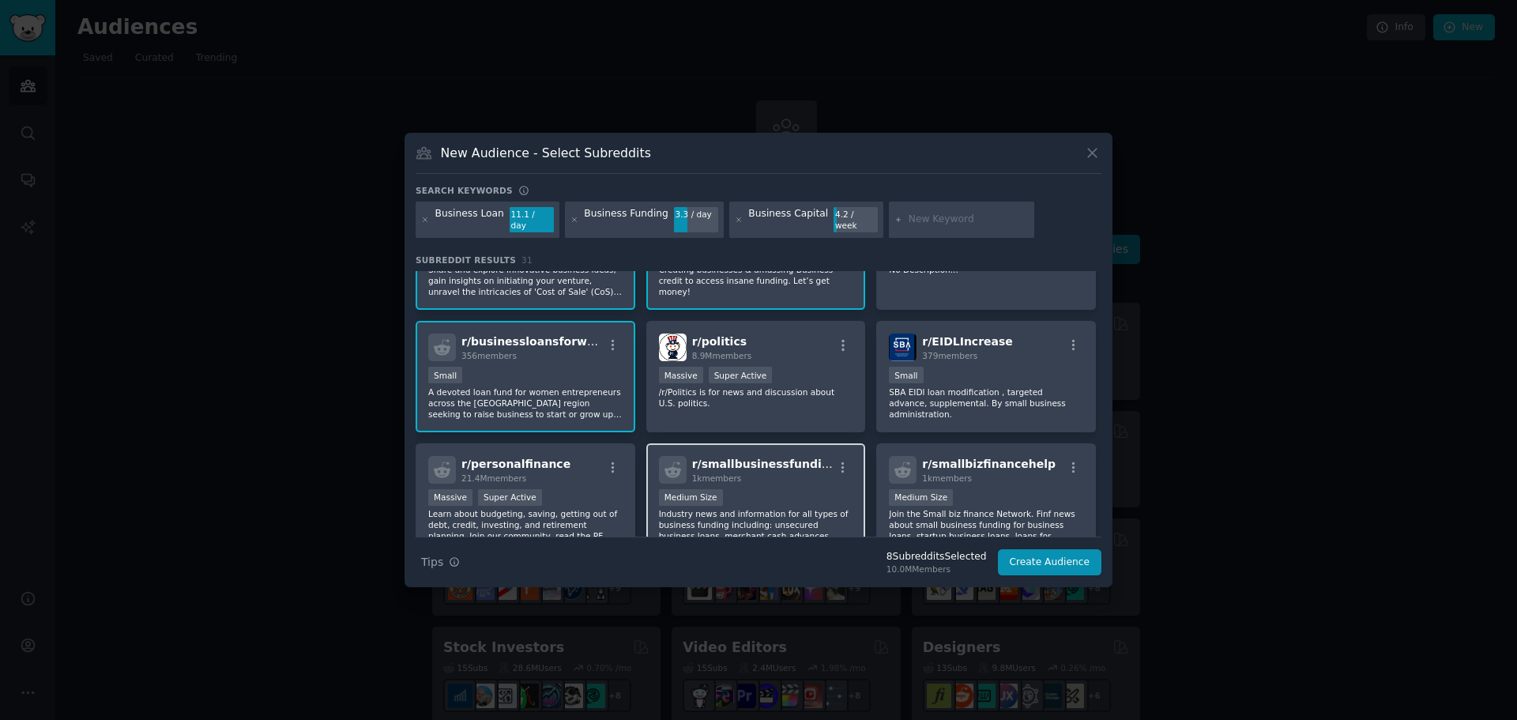
scroll to position [395, 0]
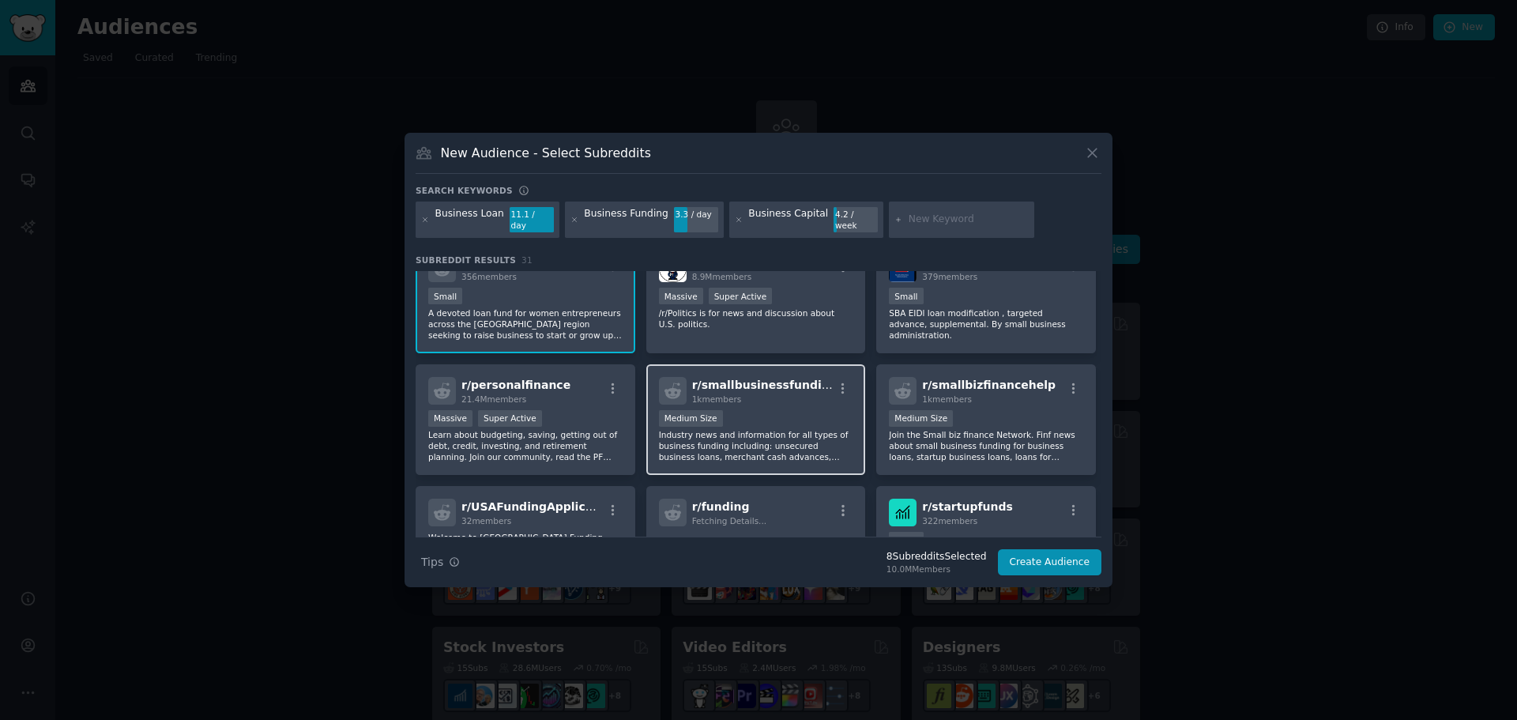
click at [770, 454] on p "Industry news and information for all types of business funding including: unse…" at bounding box center [756, 445] width 194 height 33
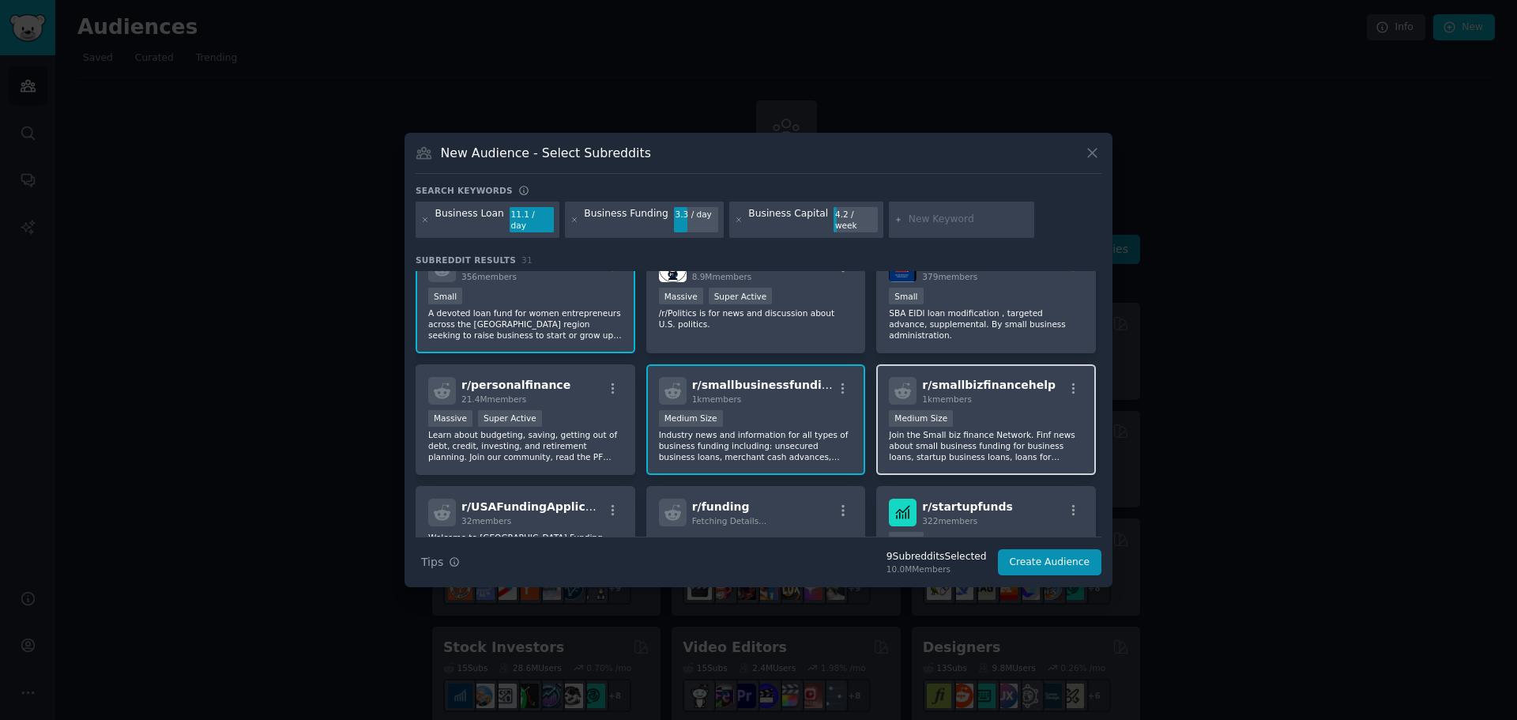
click at [961, 445] on p "Join the Small biz finance Network. Finf news about small business funding for …" at bounding box center [986, 445] width 194 height 33
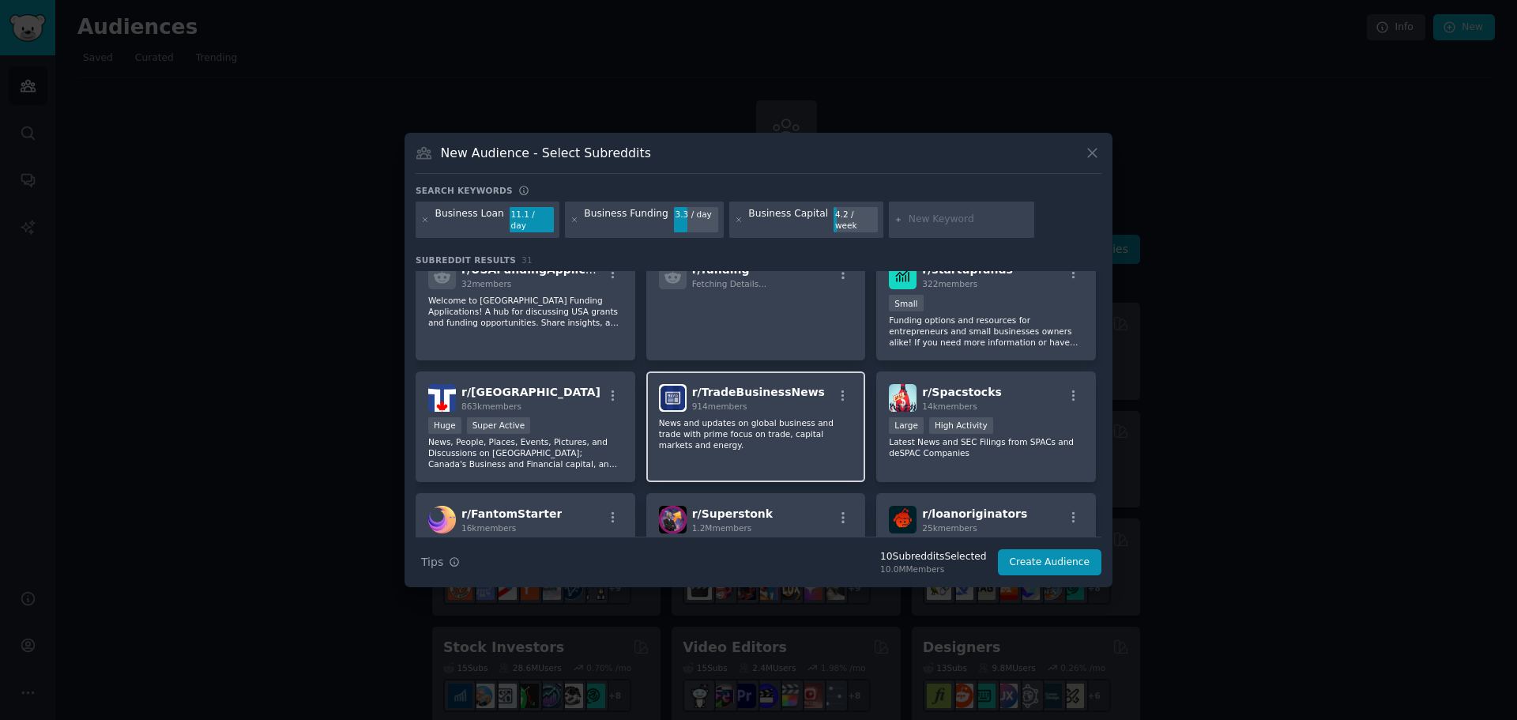
scroll to position [553, 0]
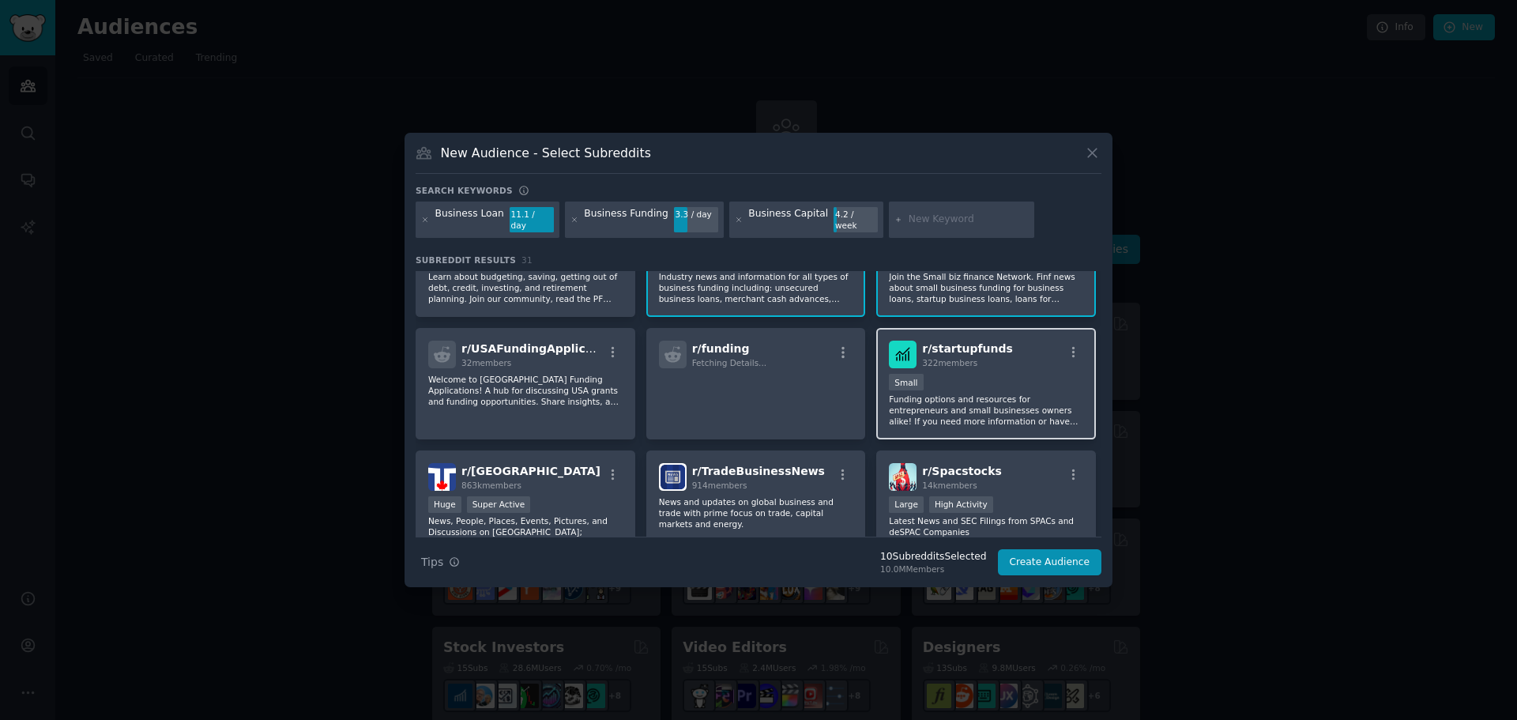
click at [955, 416] on p "Funding options and resources for entrepreneurs and small businesses owners ali…" at bounding box center [986, 410] width 194 height 33
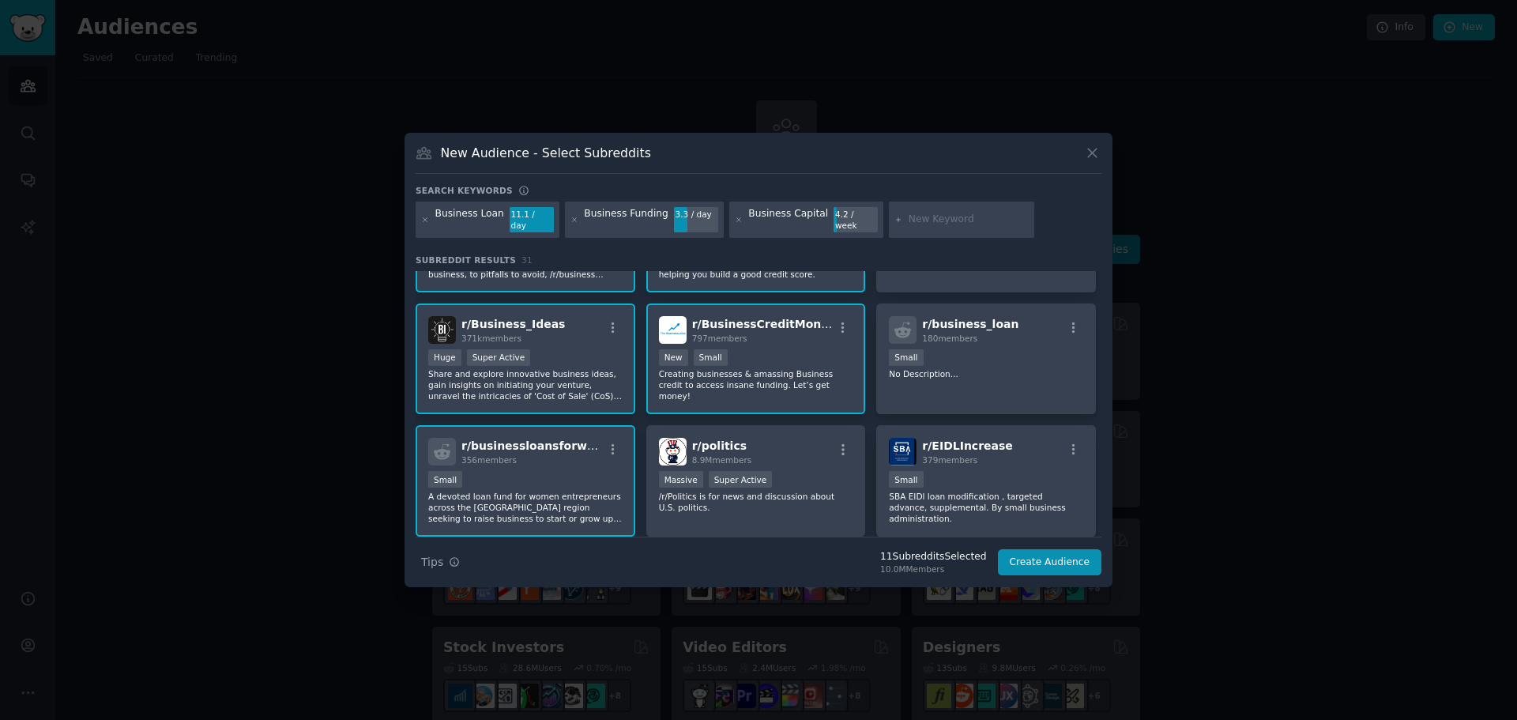
scroll to position [211, 0]
click at [1008, 390] on div "r/ business_loan 180 members Small No Description..." at bounding box center [986, 359] width 220 height 111
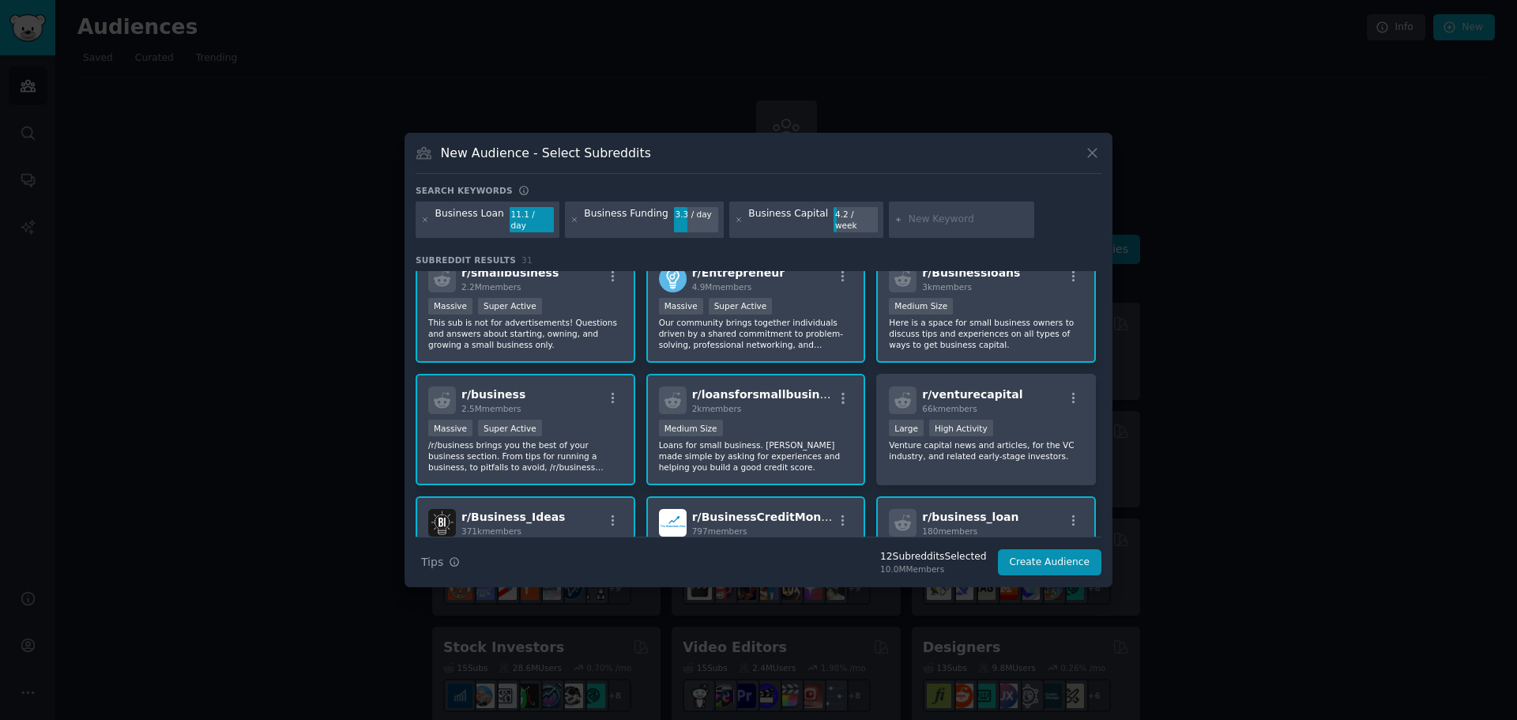
scroll to position [0, 0]
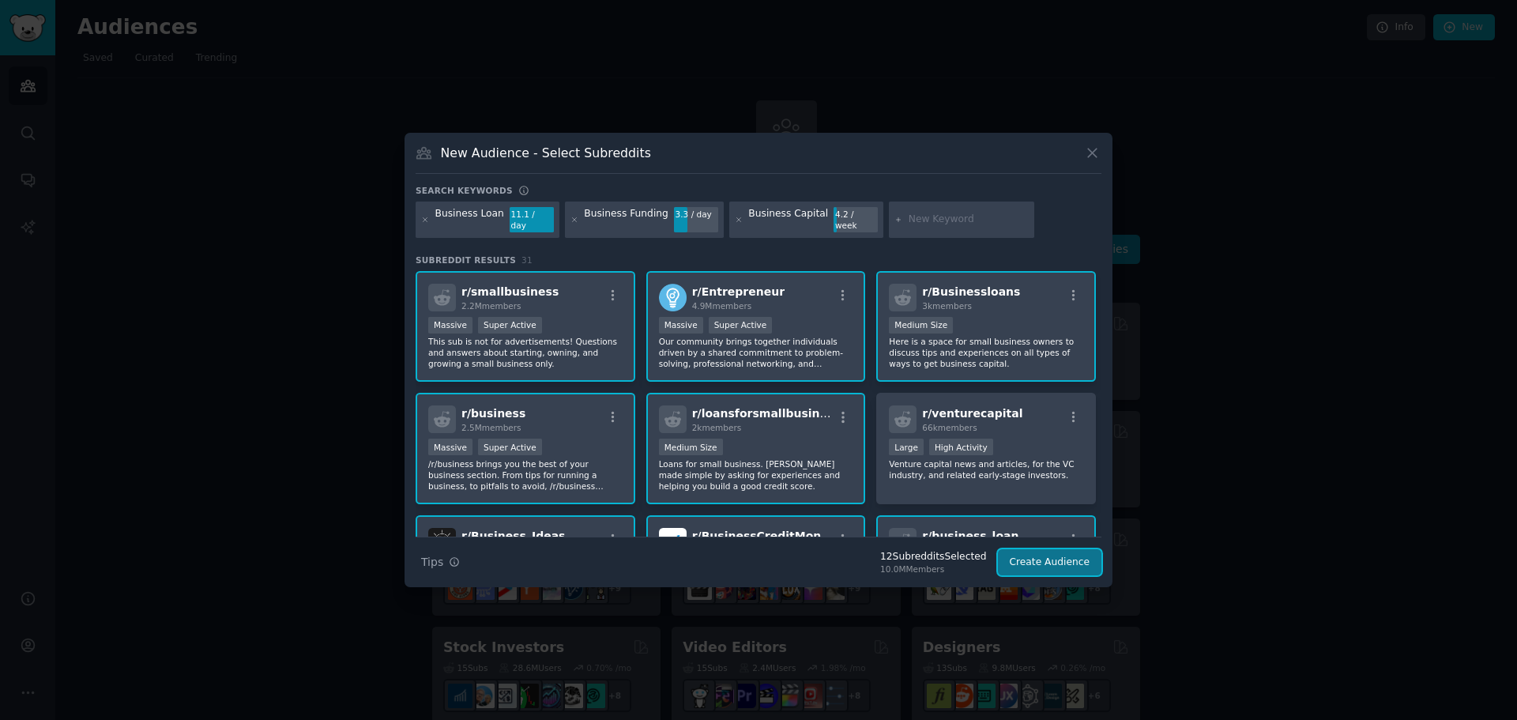
click at [1027, 552] on button "Create Audience" at bounding box center [1050, 562] width 104 height 27
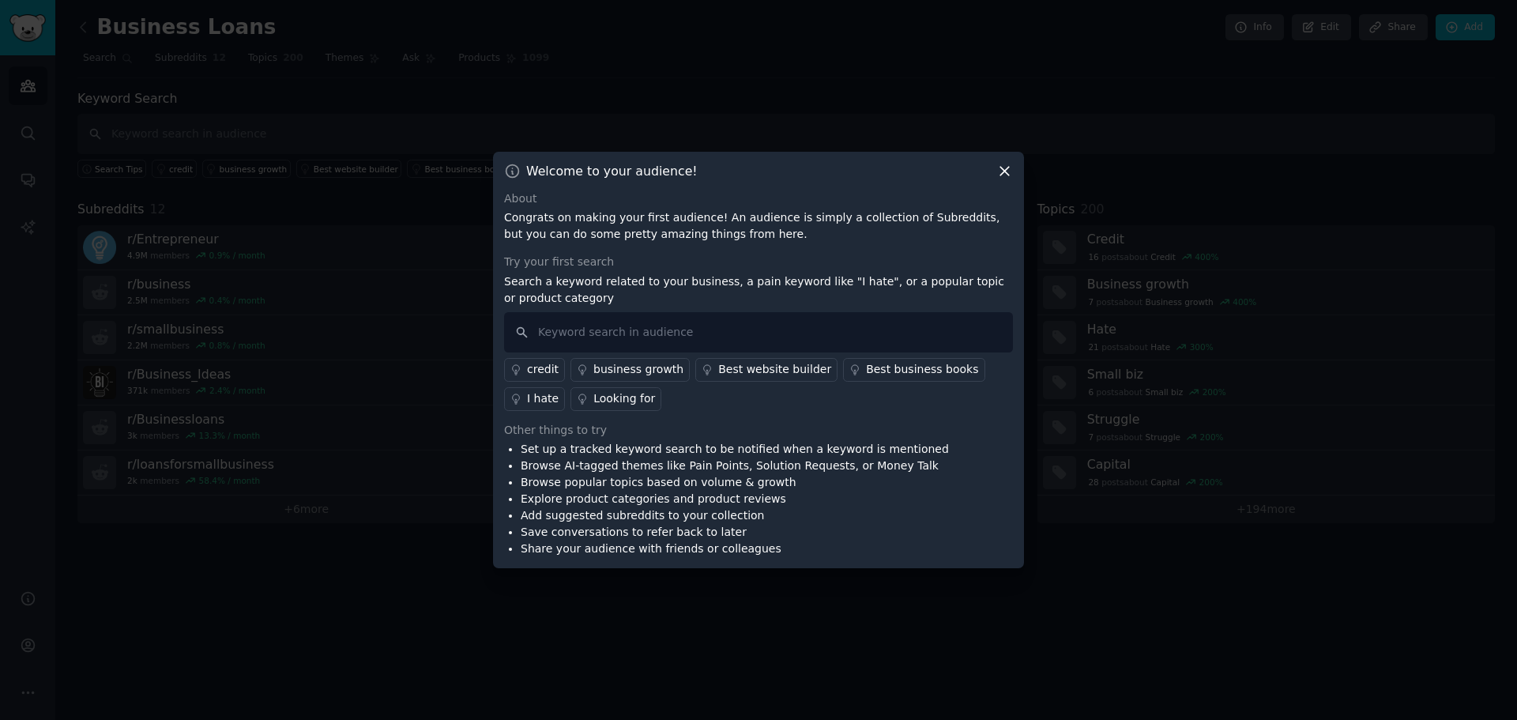
click at [594, 394] on div "Looking for" at bounding box center [625, 398] width 62 height 17
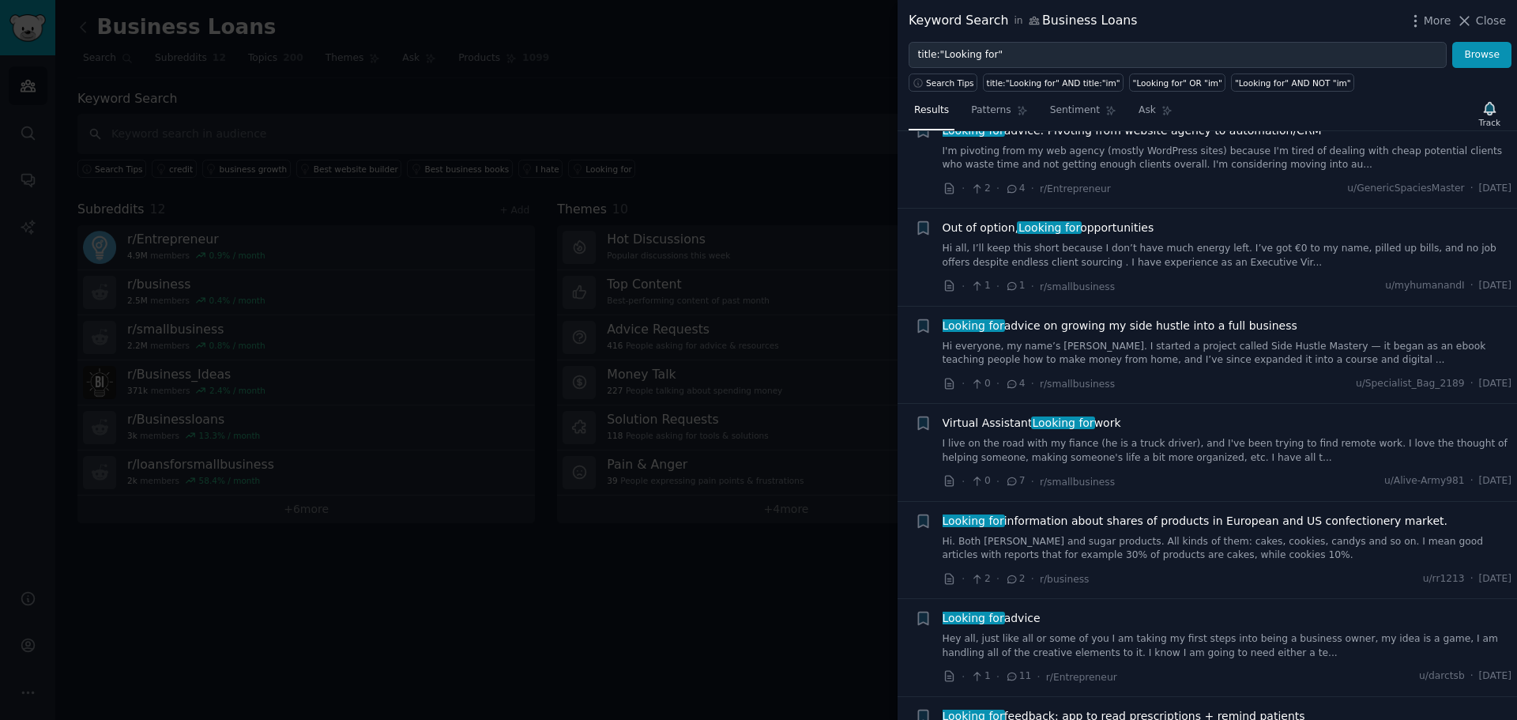
scroll to position [869, 0]
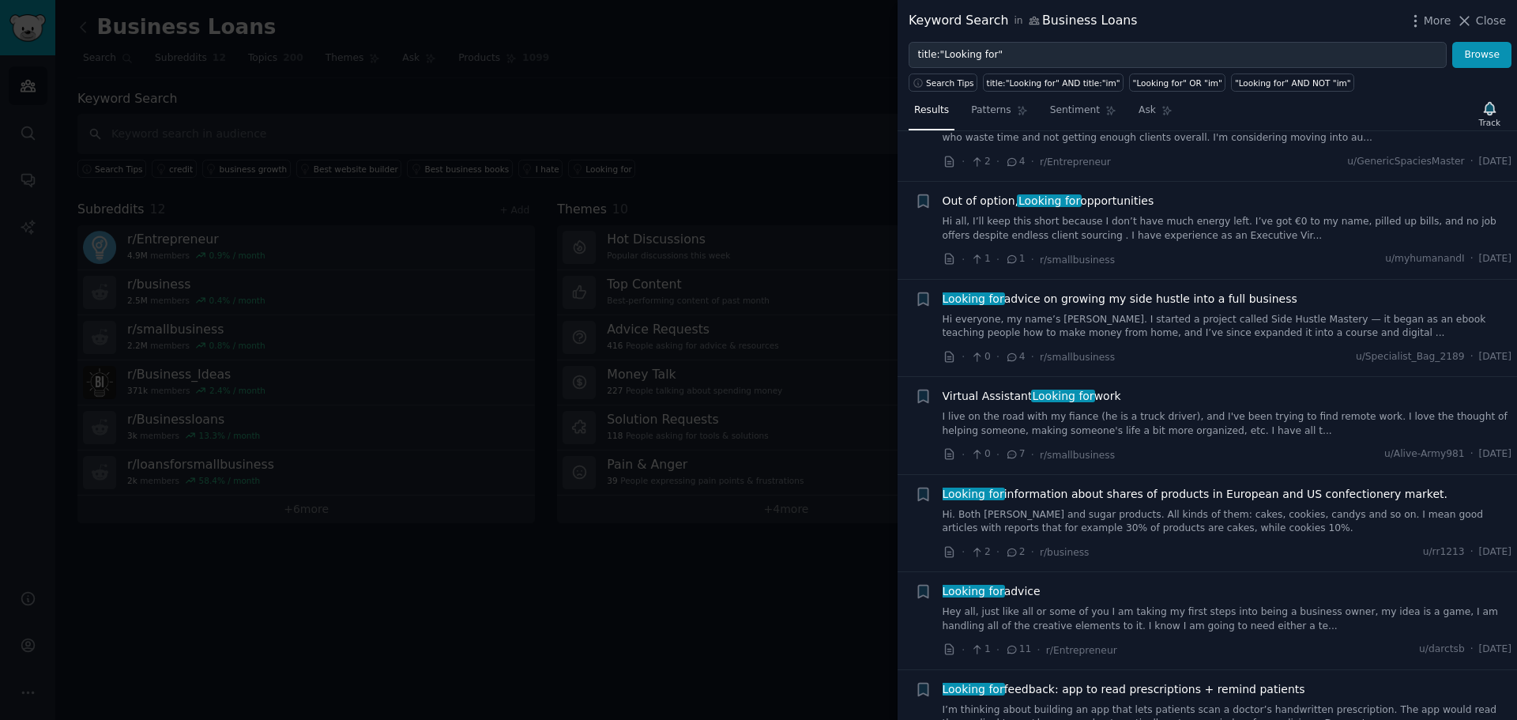
click at [1153, 428] on link "I live on the road with my fiance (he is a truck driver), and I've been trying …" at bounding box center [1228, 424] width 570 height 28
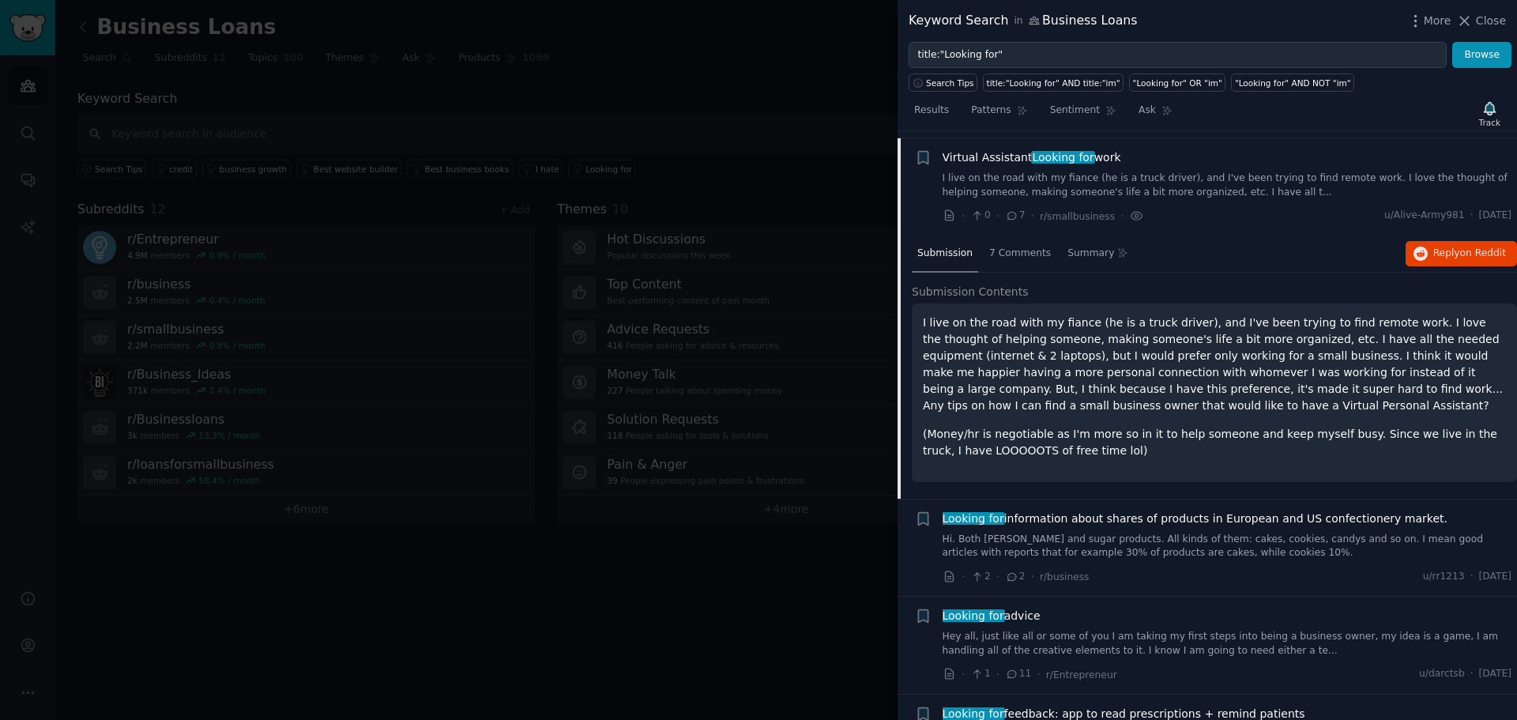
scroll to position [1115, 0]
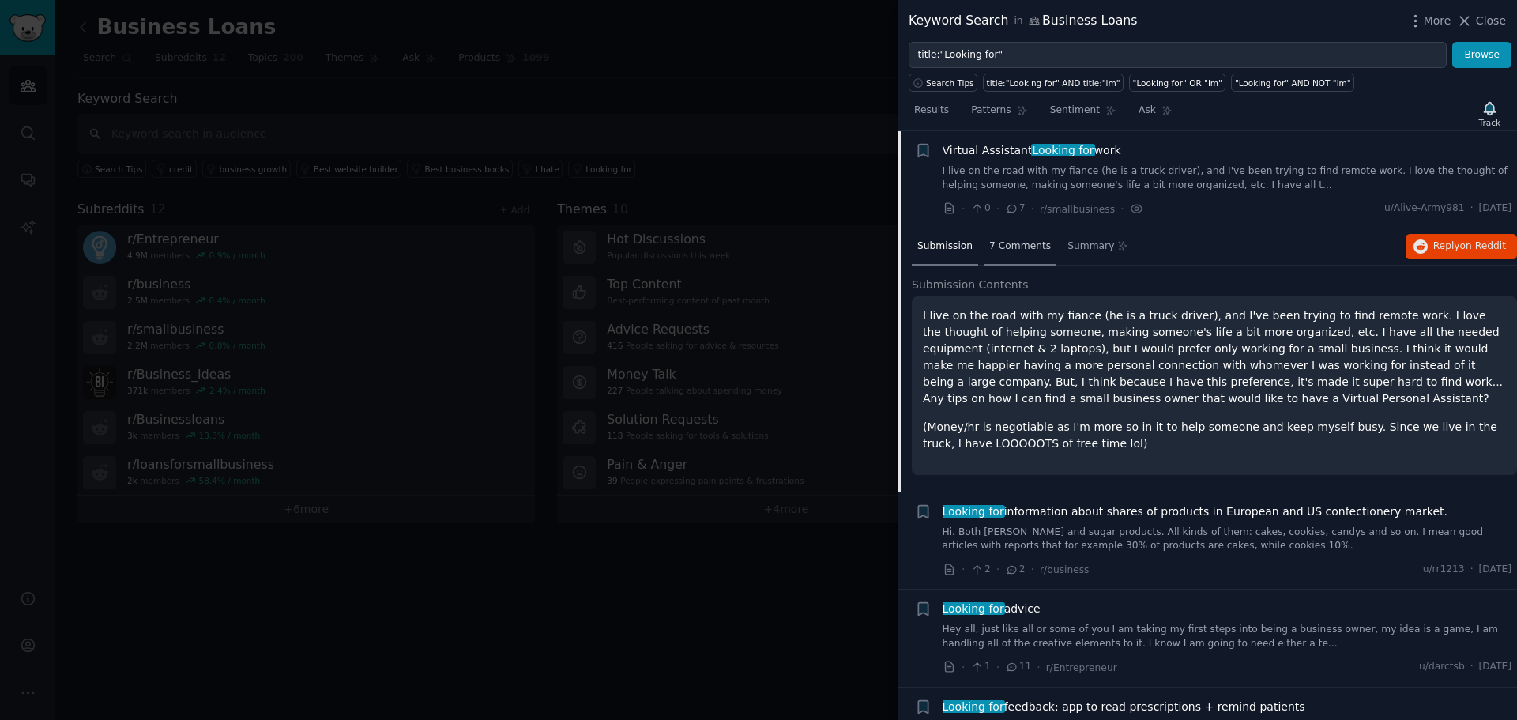
click at [1015, 249] on span "7 Comments" at bounding box center [1020, 246] width 62 height 14
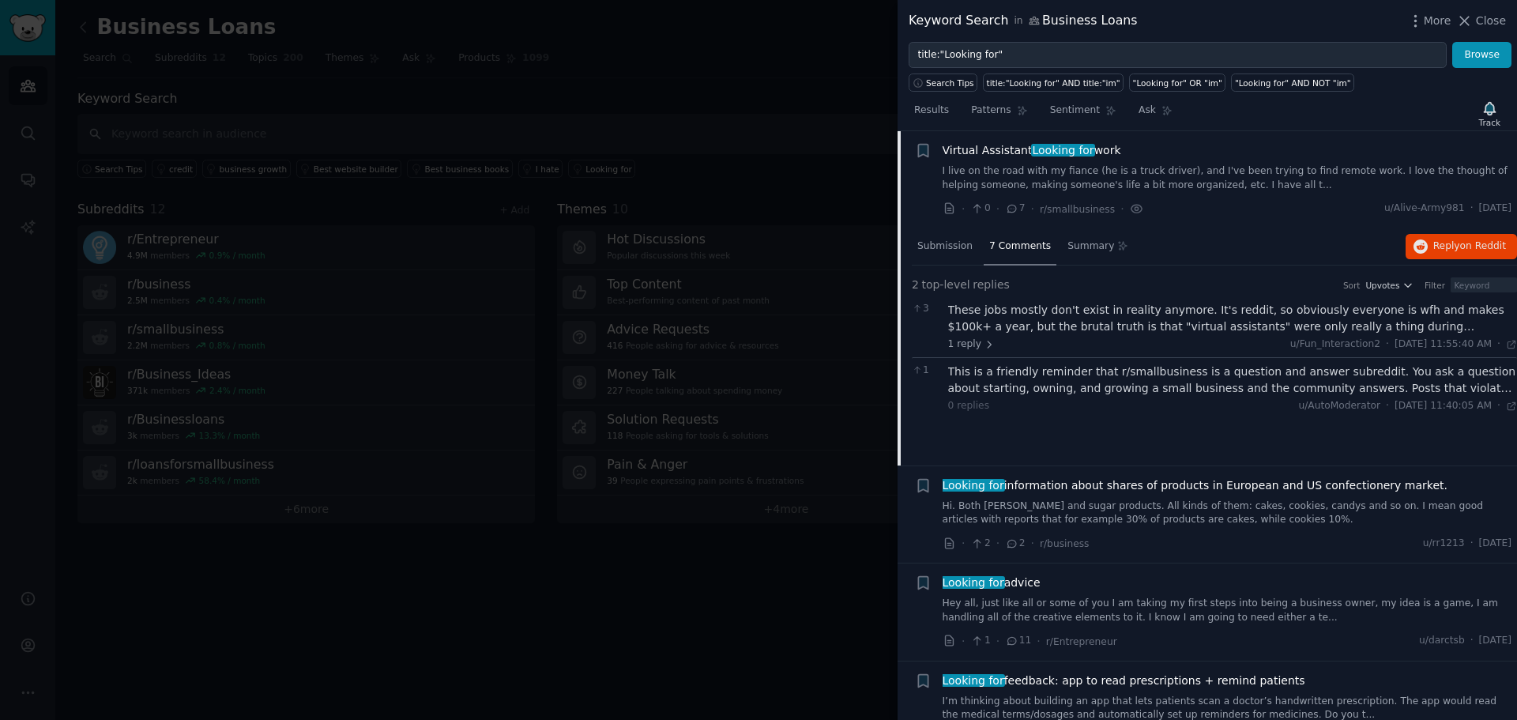
click at [1015, 249] on span "7 Comments" at bounding box center [1020, 246] width 62 height 14
click at [919, 226] on li "+ Virtual Assistant Looking for work I live on the road with my fiance (he is a…" at bounding box center [1208, 179] width 620 height 97
click at [918, 224] on li "+ Virtual Assistant Looking for work I live on the road with my fiance (he is a…" at bounding box center [1208, 179] width 620 height 97
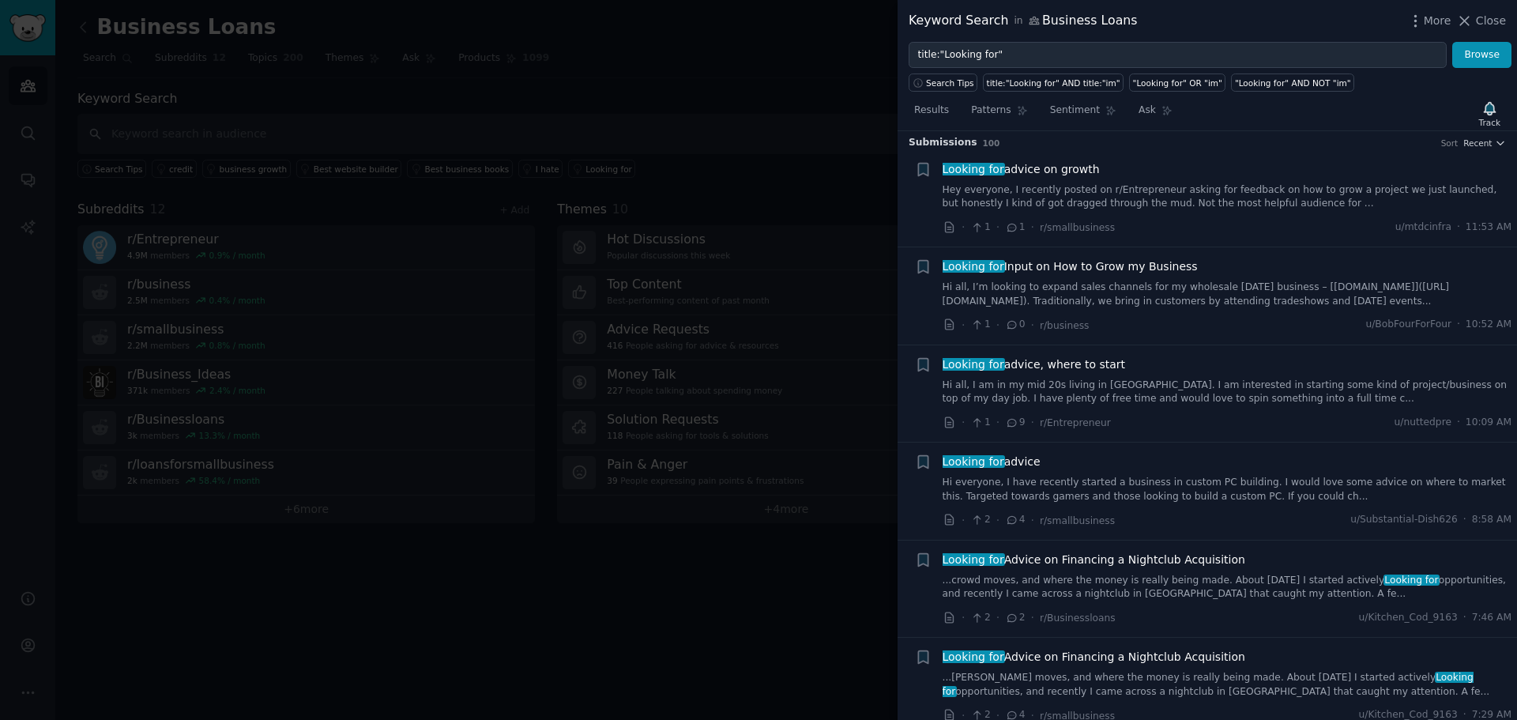
scroll to position [0, 0]
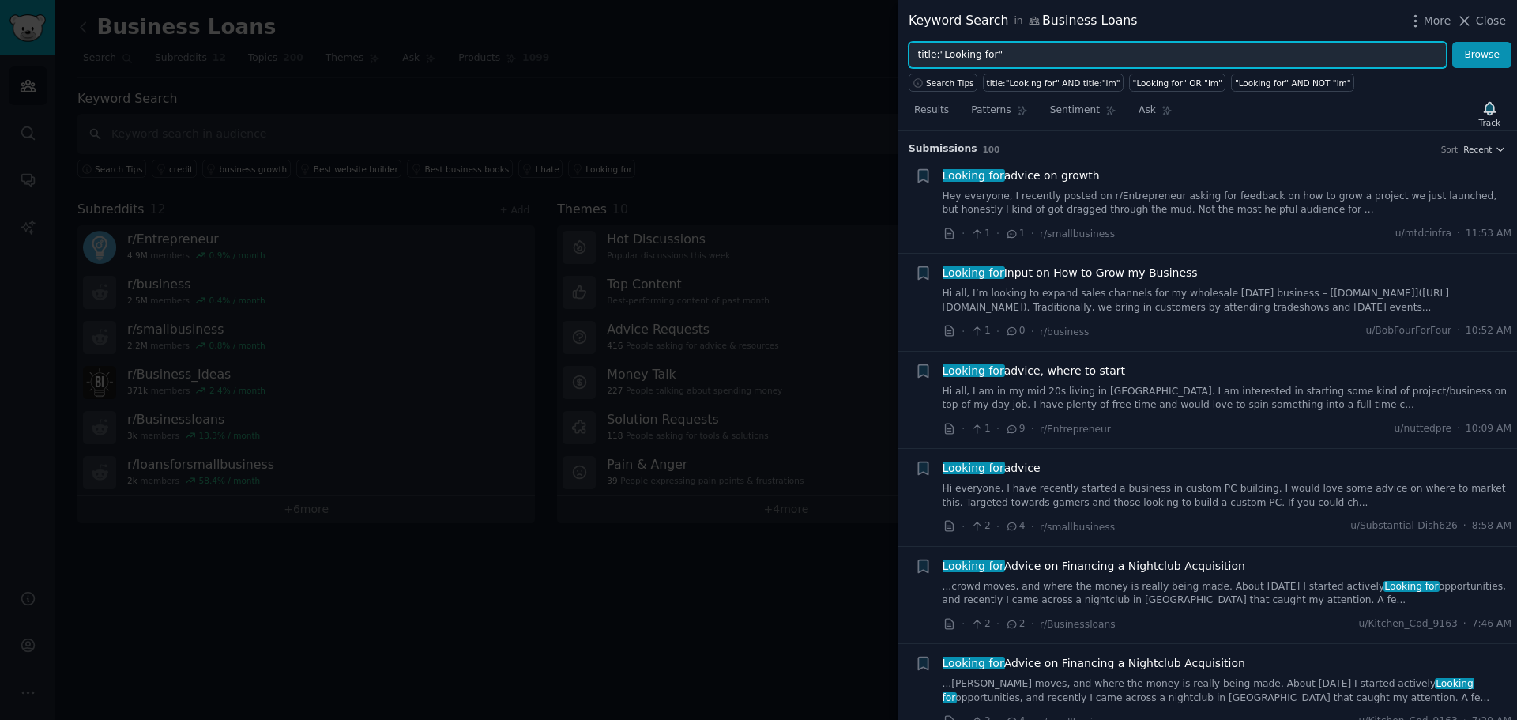
drag, startPoint x: 1012, startPoint y: 51, endPoint x: 914, endPoint y: 49, distance: 98.0
click at [914, 49] on input "title:"Looking for"" at bounding box center [1178, 55] width 538 height 27
type input "loan"
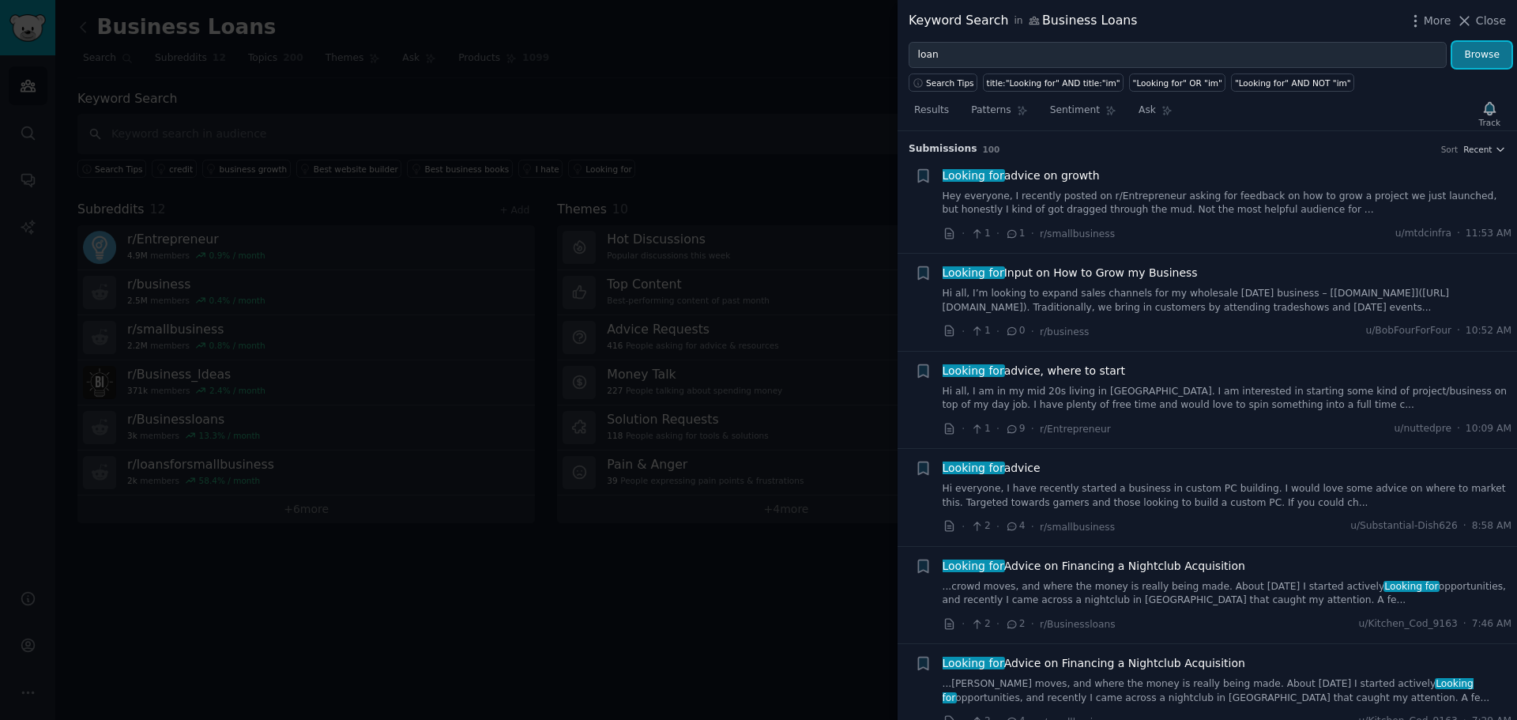
click at [1468, 55] on button "Browse" at bounding box center [1482, 55] width 59 height 27
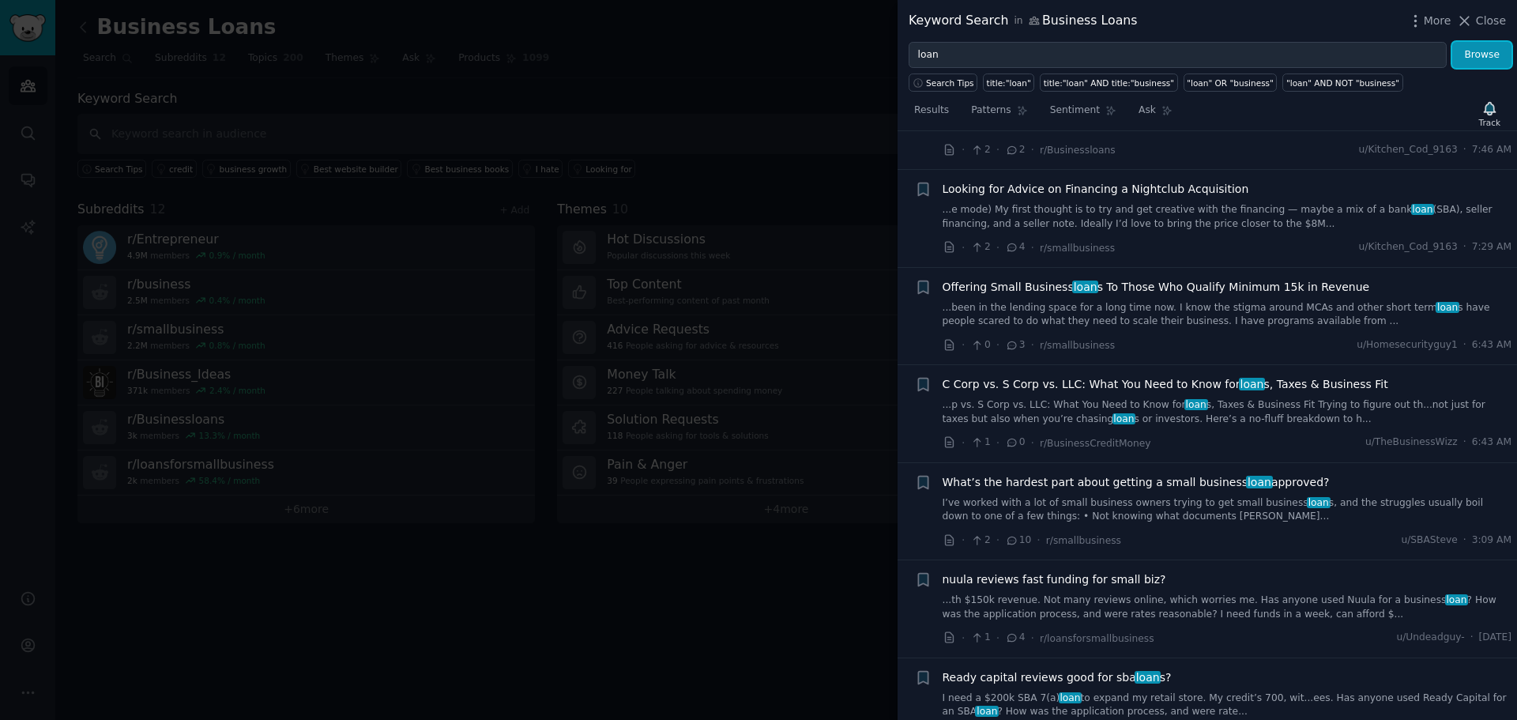
scroll to position [711, 0]
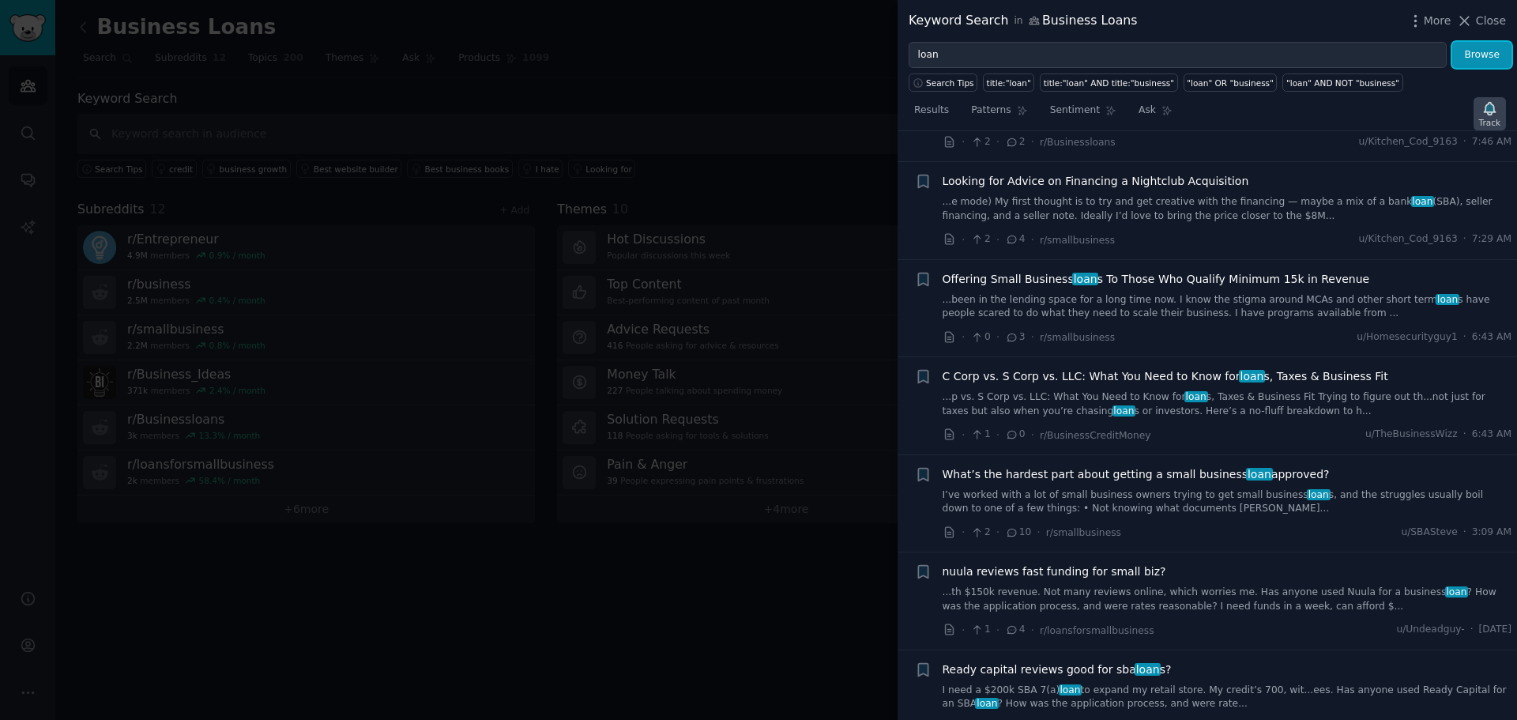
click at [1487, 114] on icon "button" at bounding box center [1490, 108] width 17 height 17
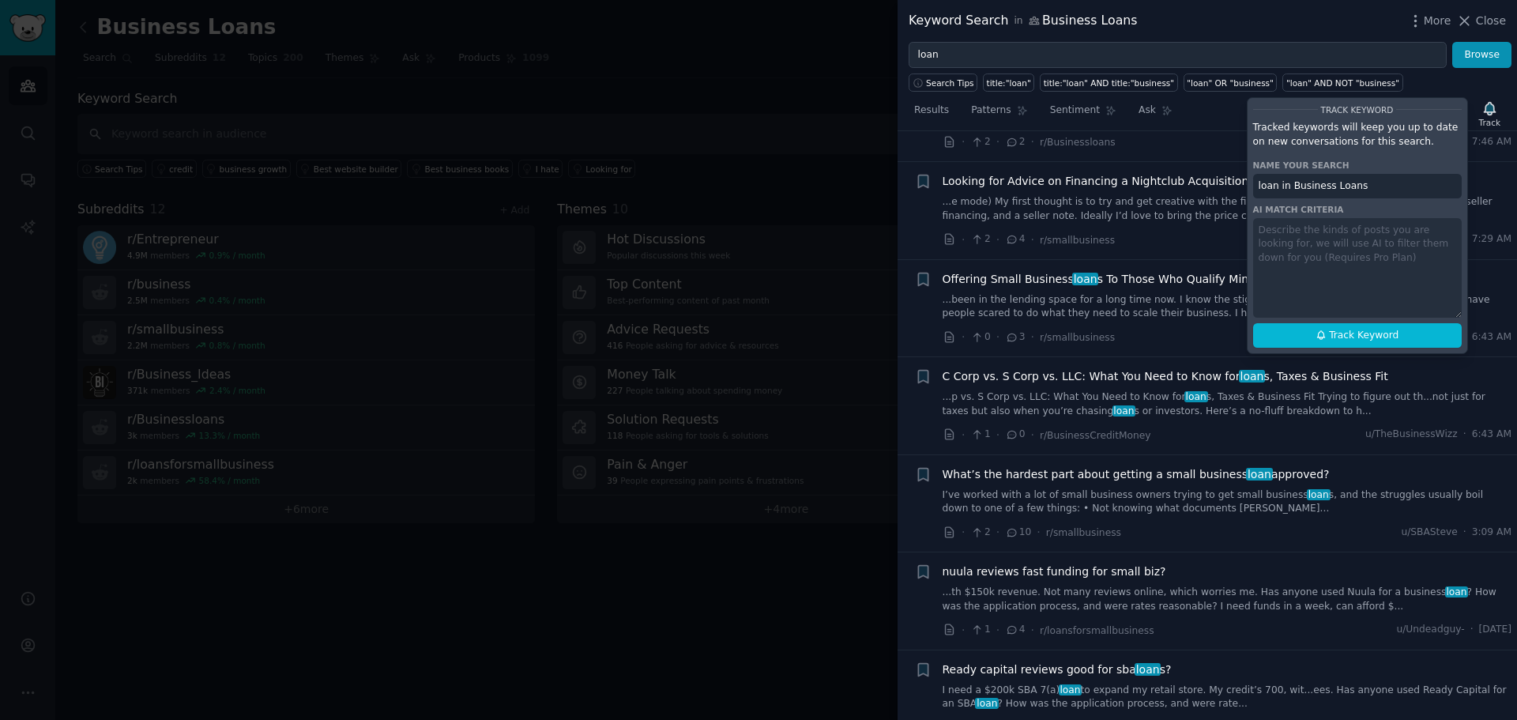
click at [1317, 232] on div "Track Keyword Tracked keywords will keep you up to date on new conversations fo…" at bounding box center [1357, 225] width 221 height 257
click at [1311, 233] on div "Track Keyword Tracked keywords will keep you up to date on new conversations fo…" at bounding box center [1357, 225] width 221 height 257
click at [1383, 334] on span "Track Keyword" at bounding box center [1364, 336] width 70 height 14
type input "loan in Business Loans"
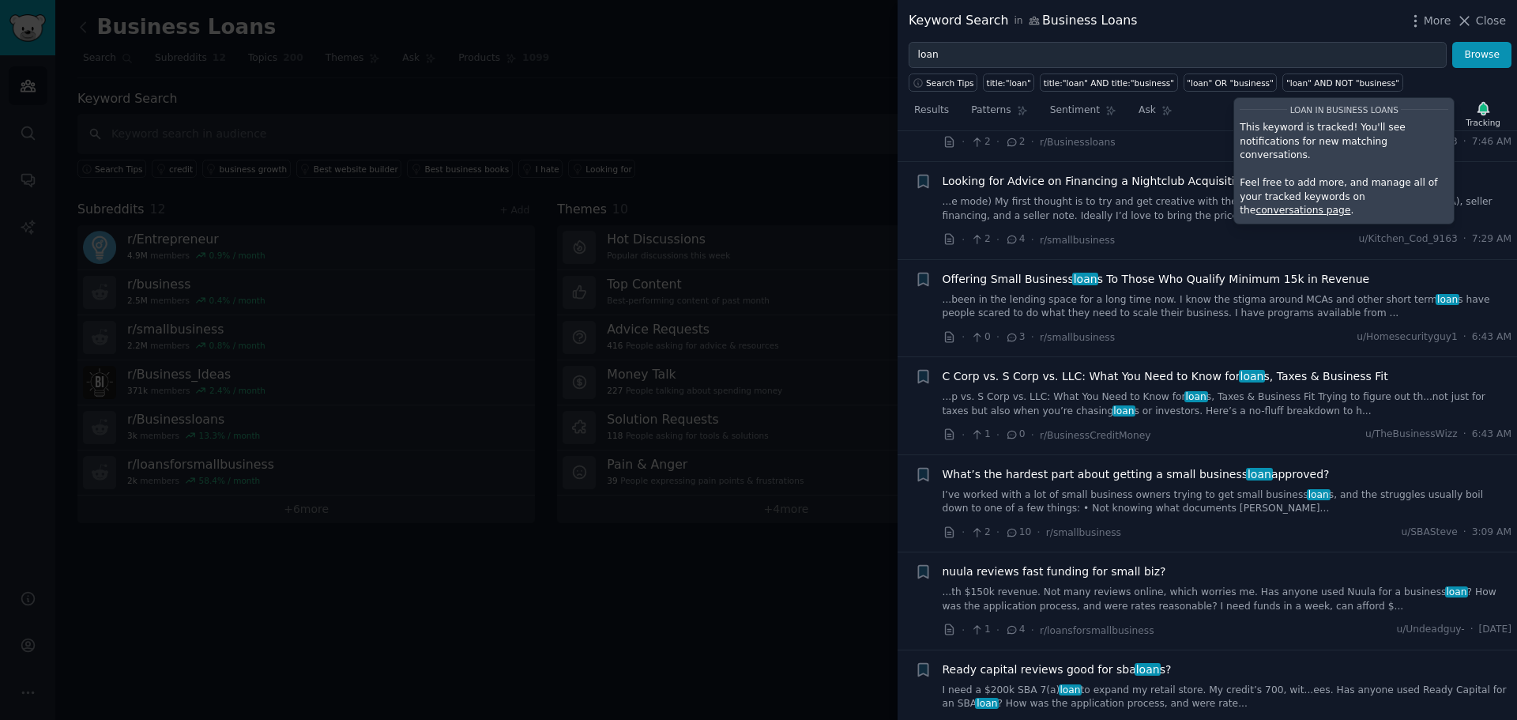
click at [855, 103] on div at bounding box center [758, 360] width 1517 height 720
